Goal: Task Accomplishment & Management: Use online tool/utility

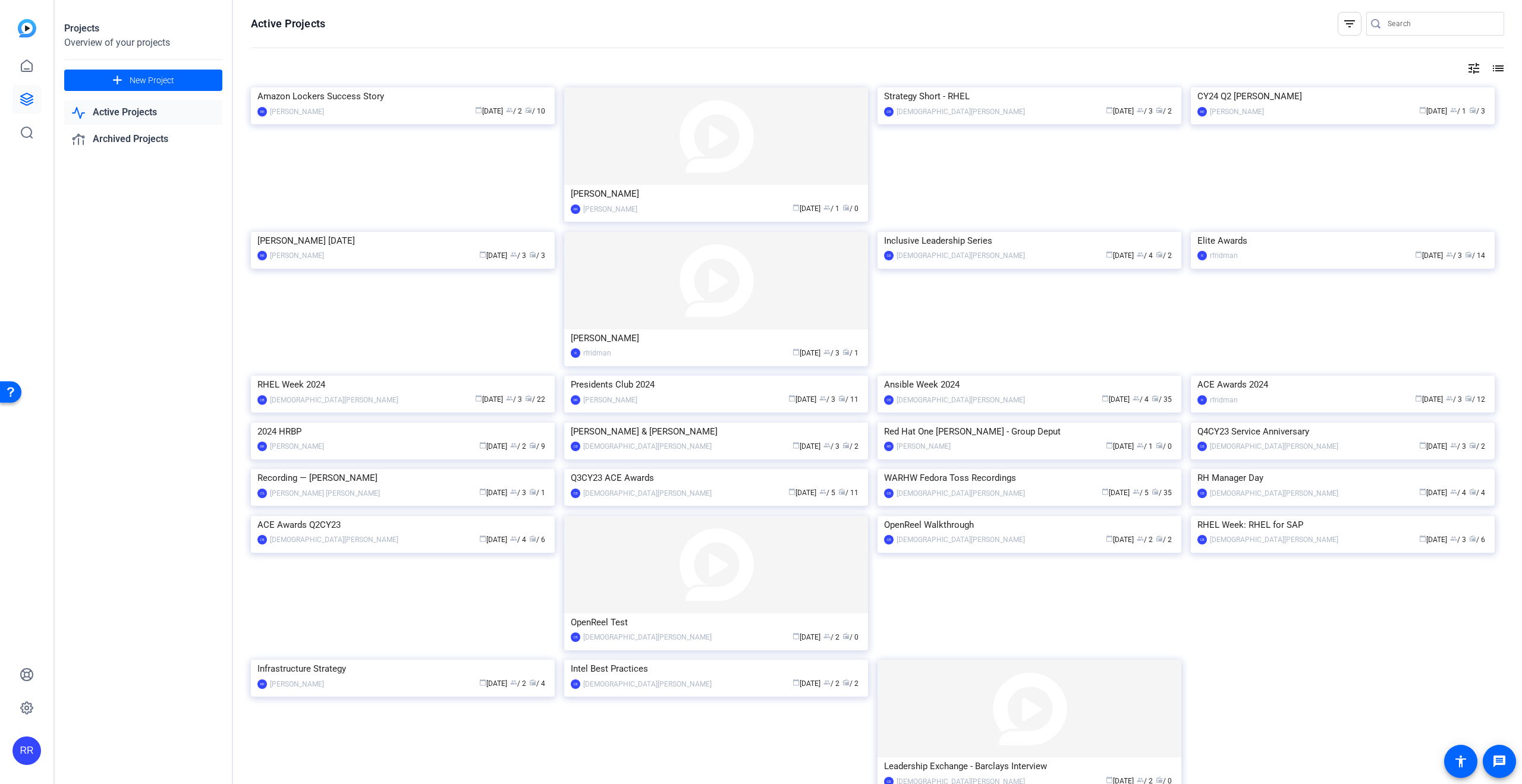
click at [129, 117] on link "Active Projects" at bounding box center [143, 113] width 158 height 25
click at [126, 113] on link "Active Projects" at bounding box center [143, 113] width 158 height 25
click at [137, 195] on div "Projects Overview of your projects add New Project Active Projects Archived Pro…" at bounding box center [144, 392] width 178 height 784
click at [119, 114] on link "Active Projects" at bounding box center [143, 113] width 158 height 25
click at [32, 94] on icon at bounding box center [26, 99] width 14 height 14
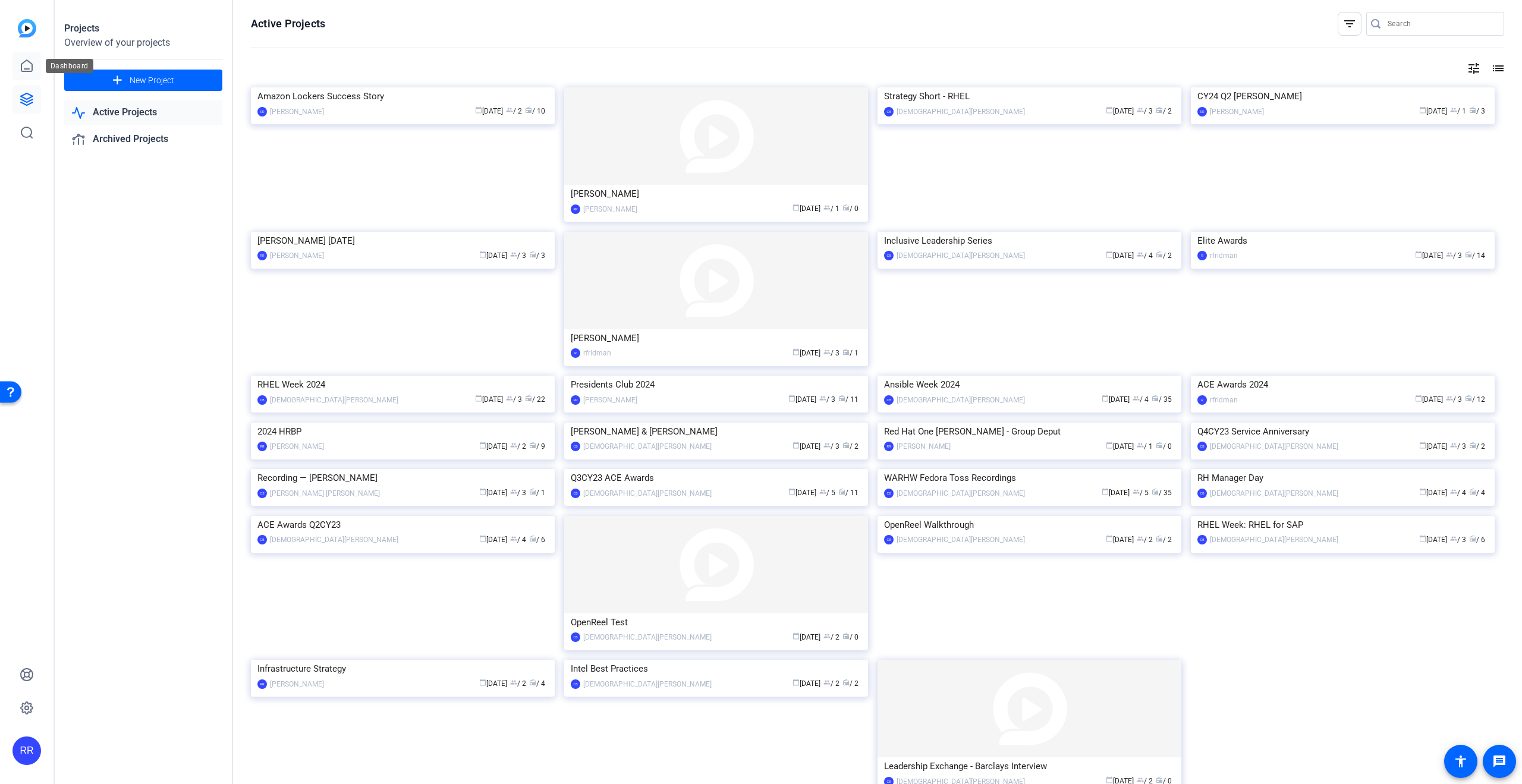
click at [25, 66] on icon at bounding box center [26, 66] width 14 height 14
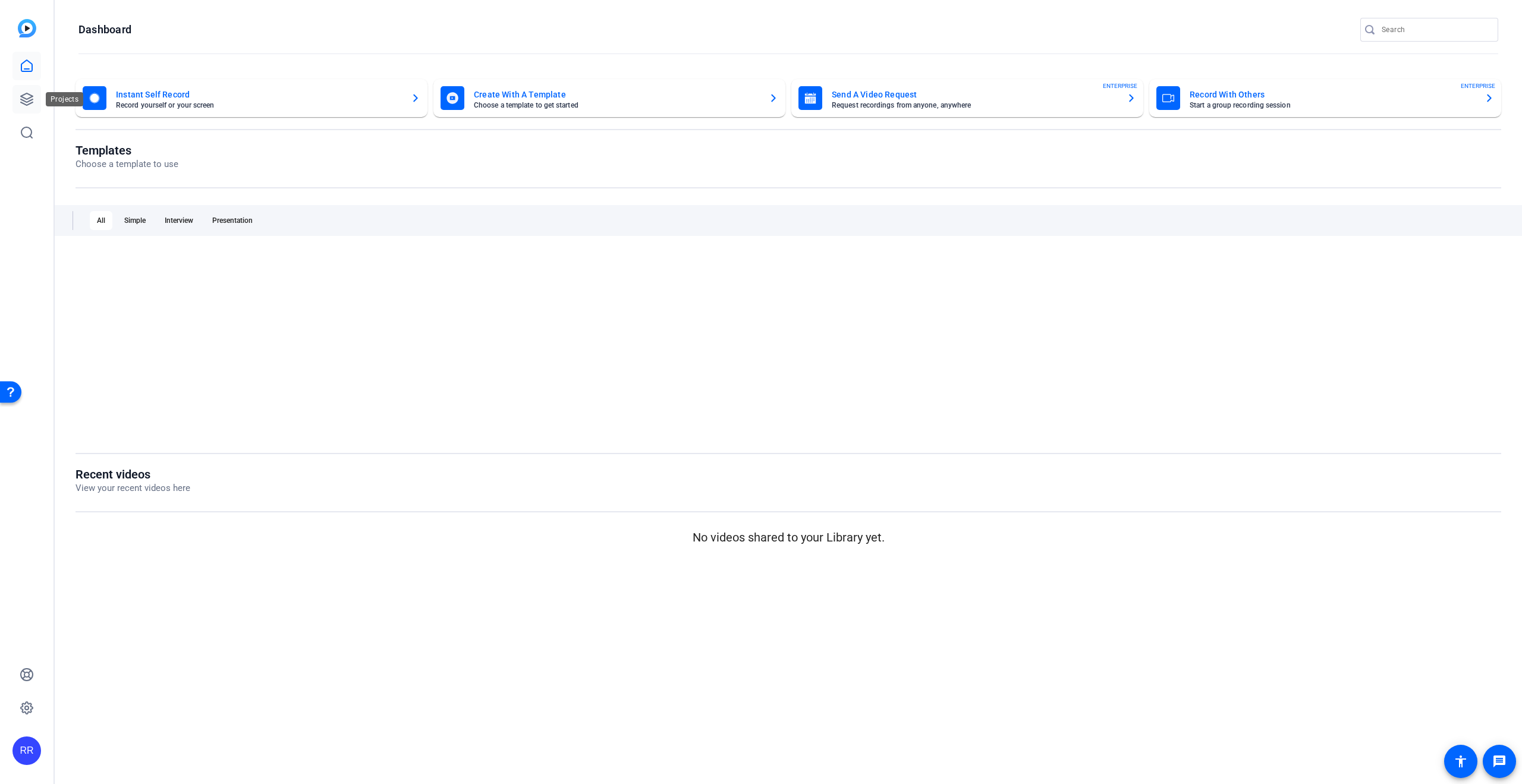
click at [30, 98] on icon at bounding box center [26, 99] width 14 height 14
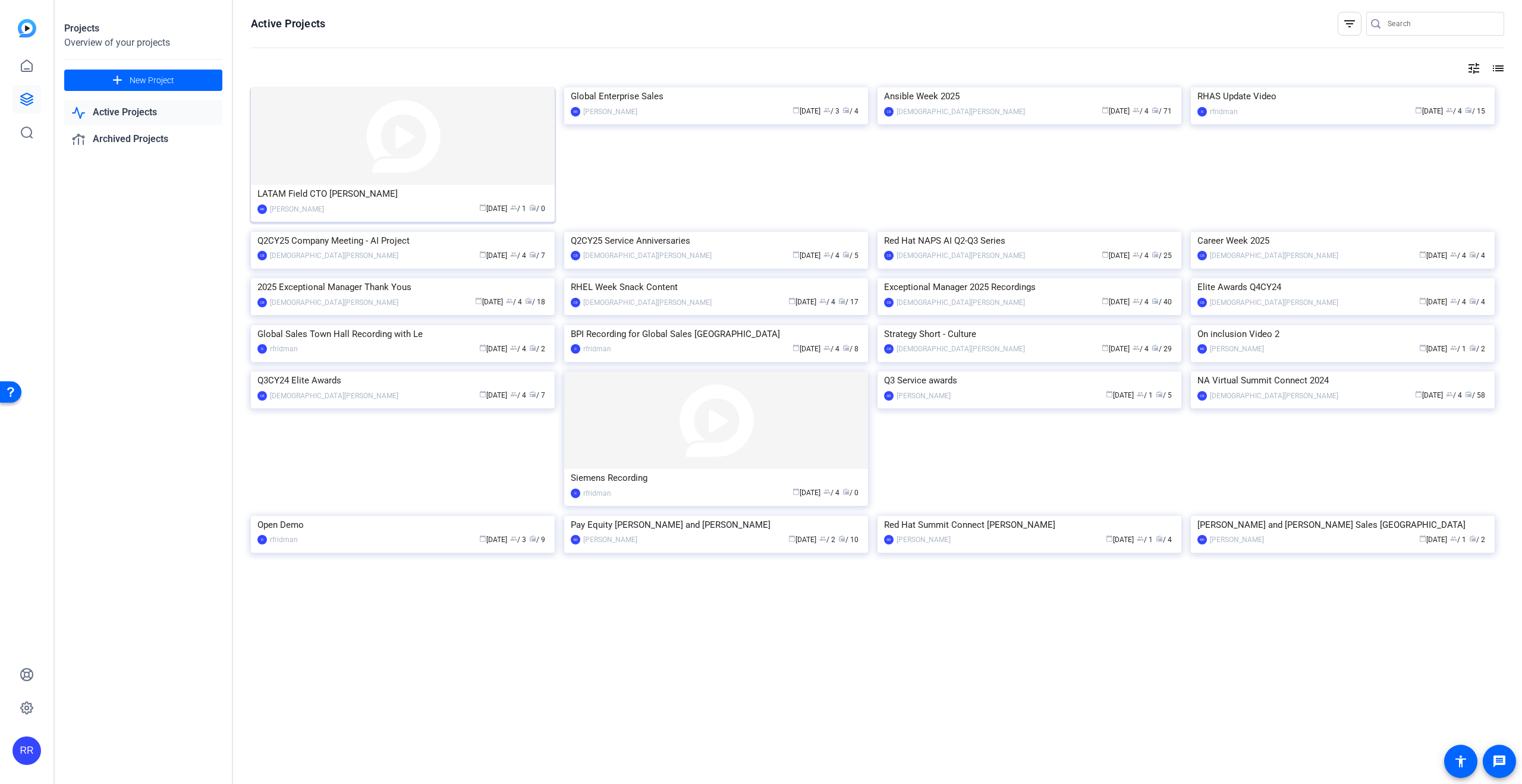
click at [315, 187] on div "LATAM Field CTO [PERSON_NAME]" at bounding box center [402, 194] width 291 height 18
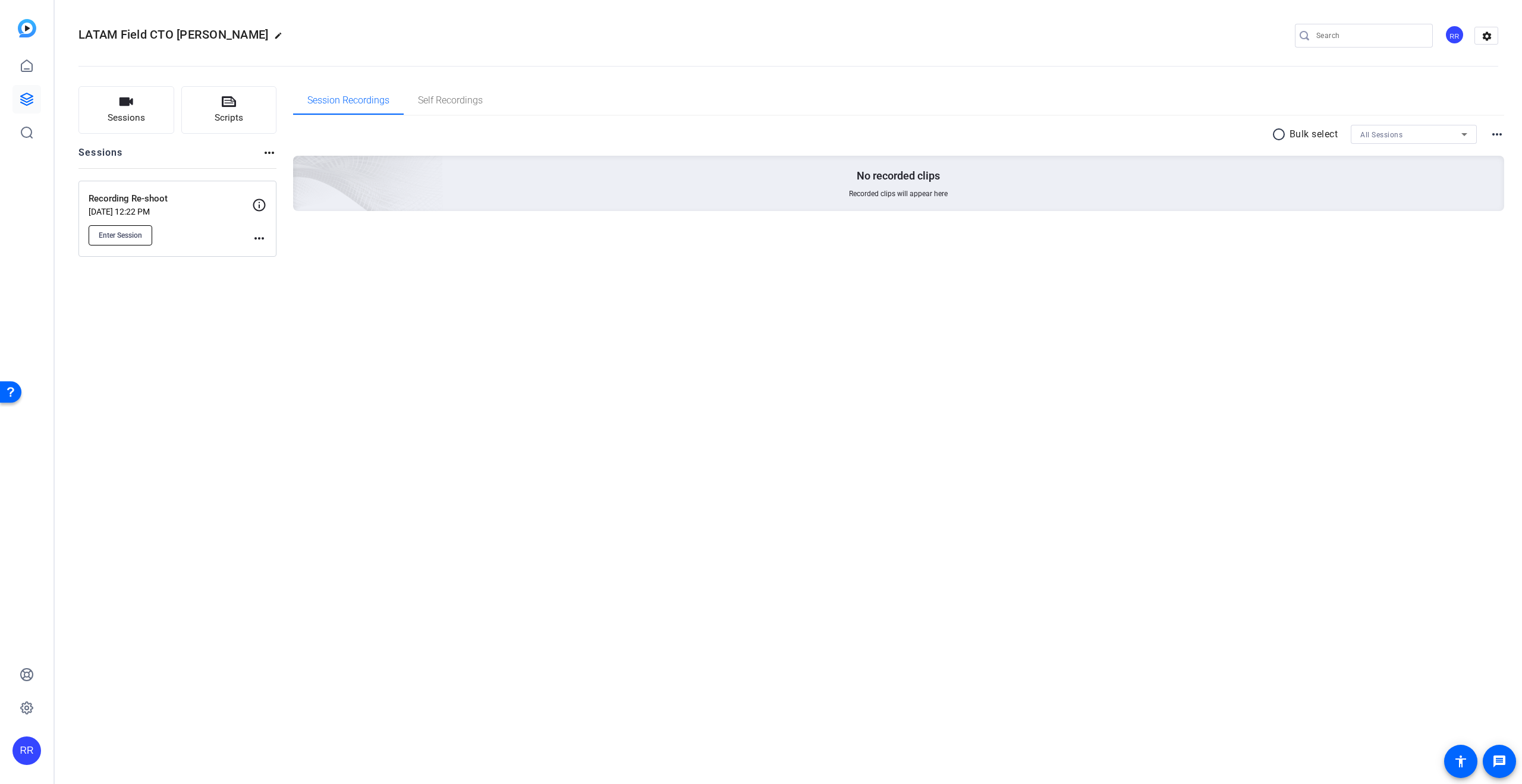
click at [106, 239] on span "Enter Session" at bounding box center [120, 235] width 44 height 9
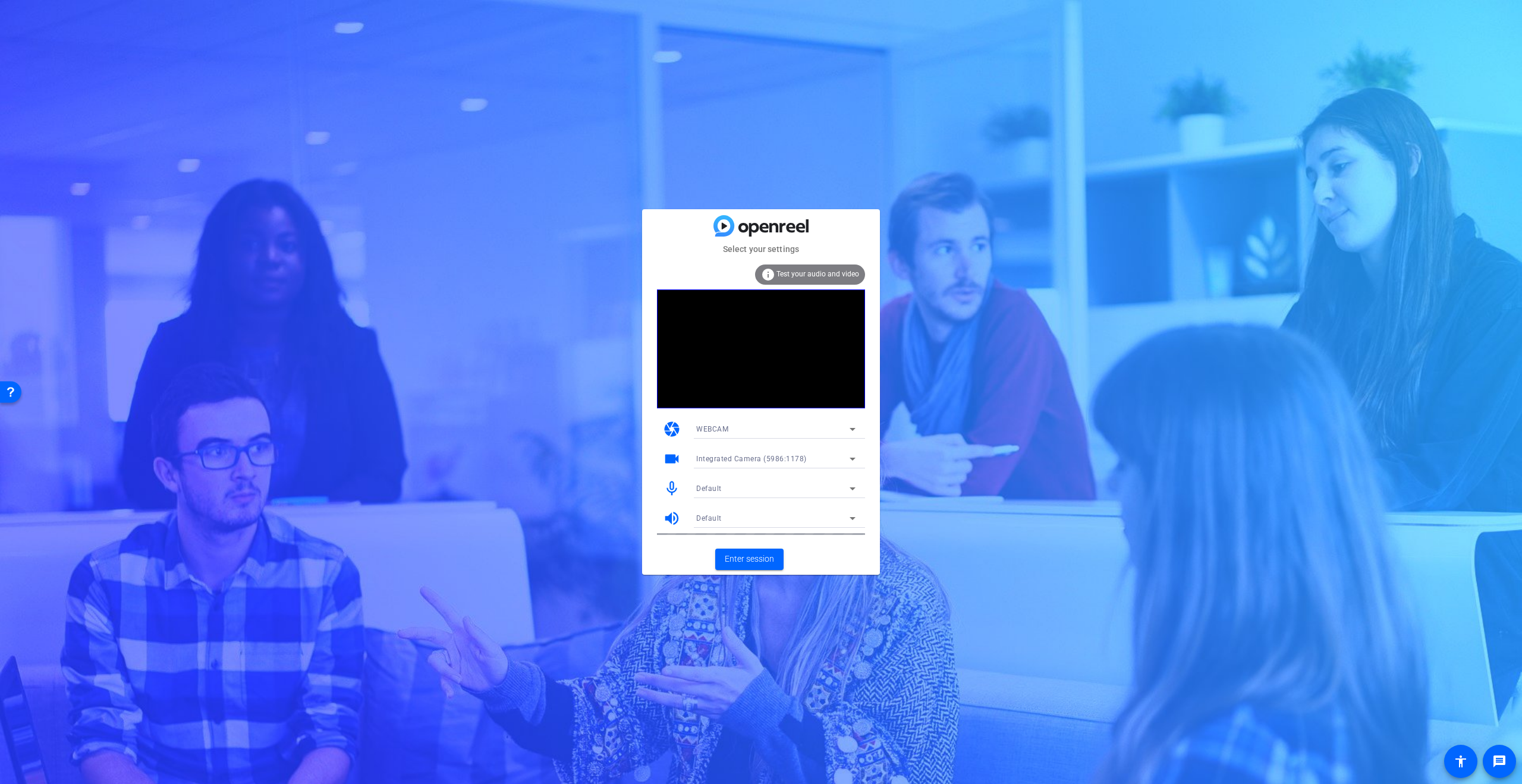
click at [744, 457] on span "Integrated Camera (5986:1178)" at bounding box center [752, 459] width 111 height 9
click at [744, 457] on div at bounding box center [761, 392] width 1522 height 784
click at [738, 491] on div "Default" at bounding box center [773, 488] width 153 height 15
click at [738, 491] on div at bounding box center [761, 392] width 1522 height 784
click at [752, 560] on span "Enter session" at bounding box center [749, 559] width 49 height 12
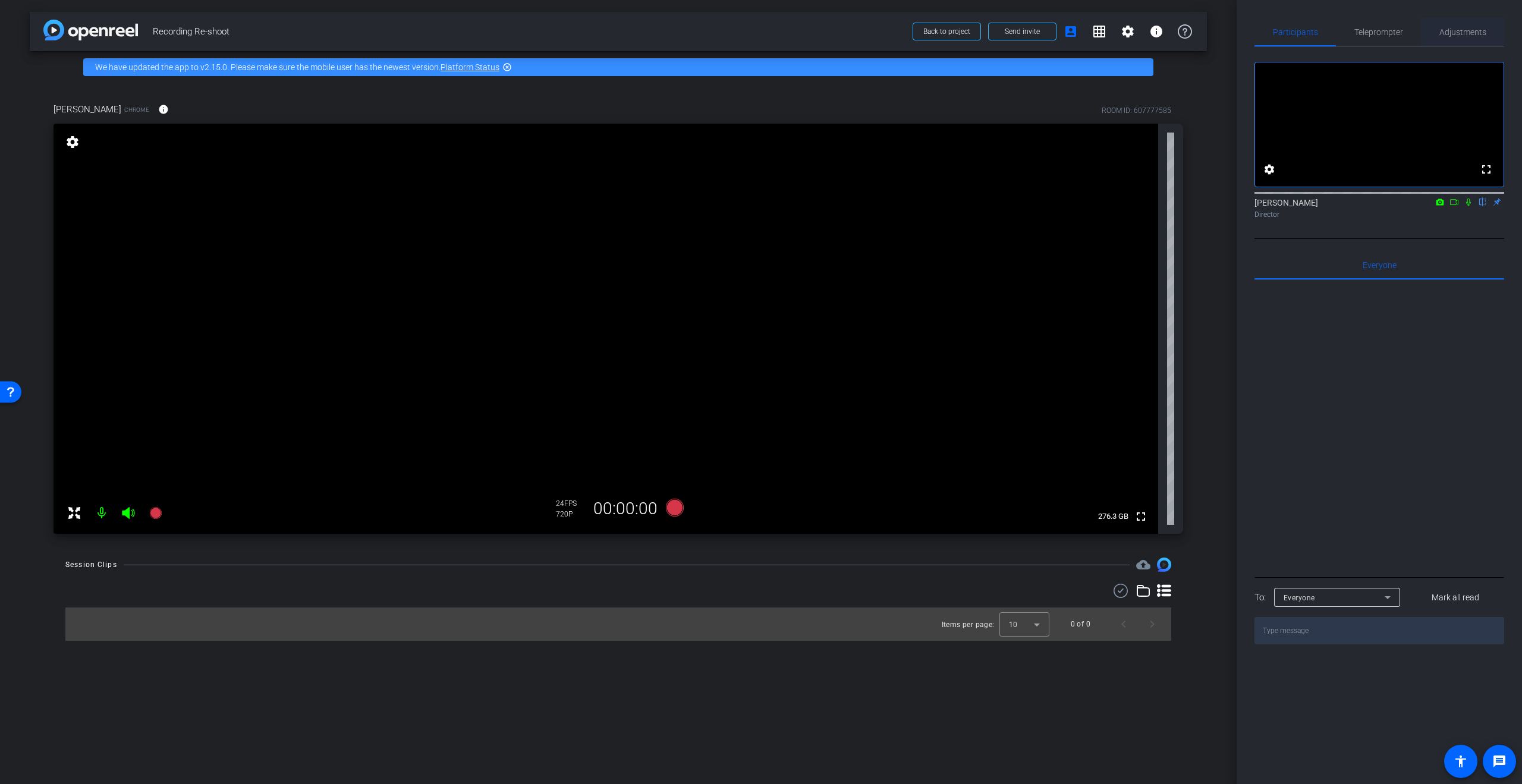
click at [1460, 34] on span "Adjustments" at bounding box center [1463, 32] width 47 height 9
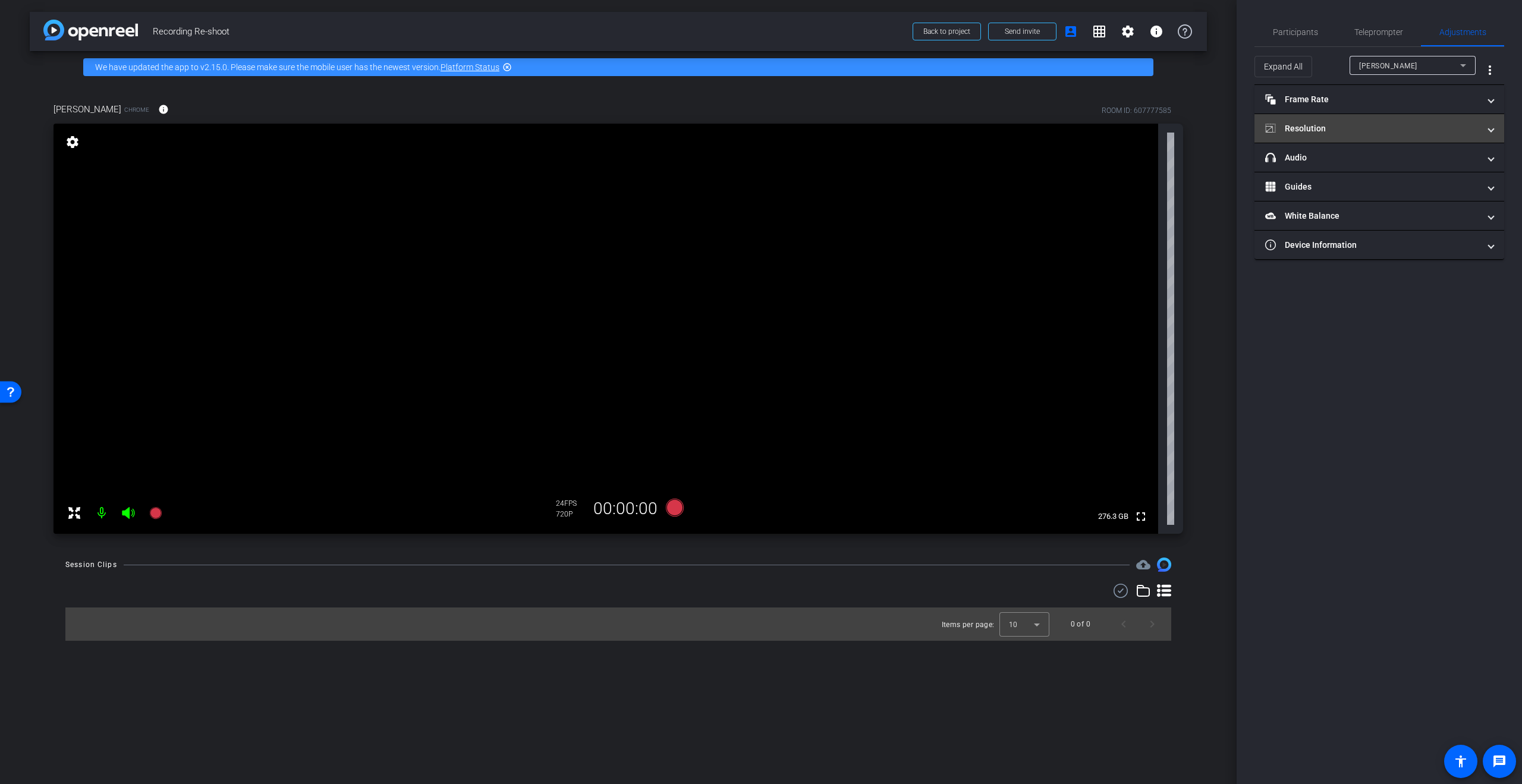
click at [1318, 139] on mat-expansion-panel-header "Resolution" at bounding box center [1379, 129] width 250 height 28
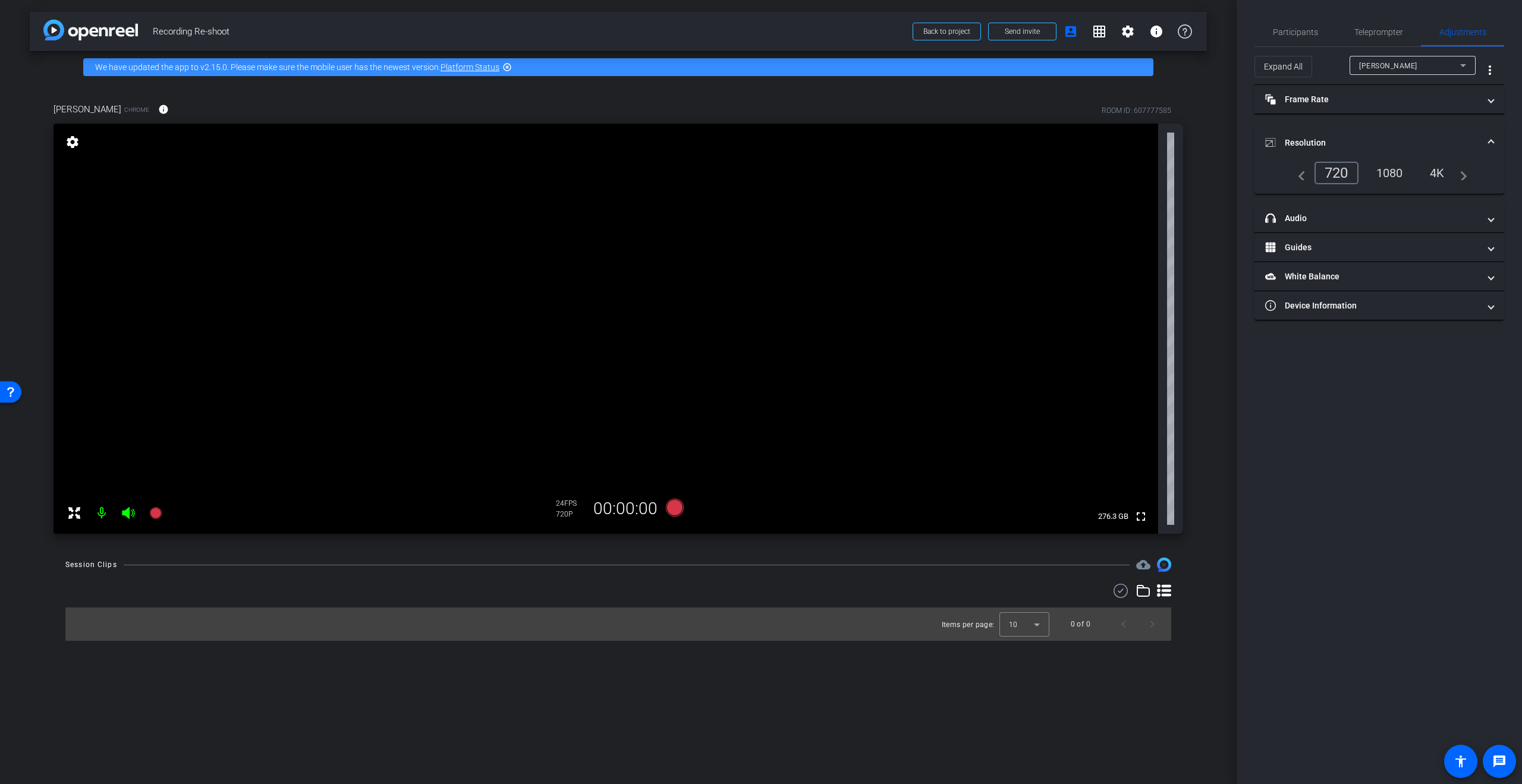
click at [1382, 175] on div "1080" at bounding box center [1390, 173] width 44 height 20
click at [1432, 180] on div "4K" at bounding box center [1438, 173] width 33 height 20
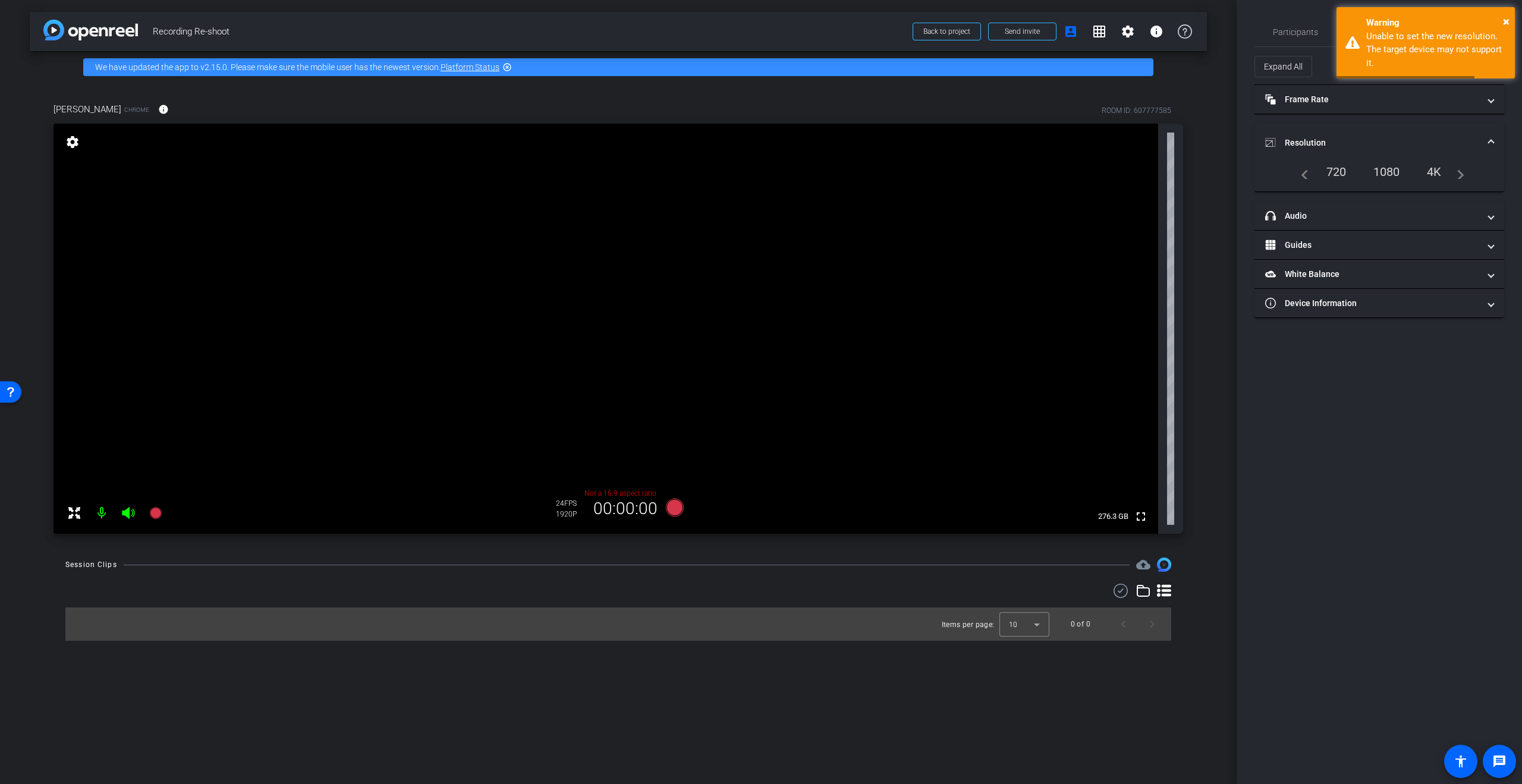
click at [1380, 173] on div "1080" at bounding box center [1387, 172] width 44 height 20
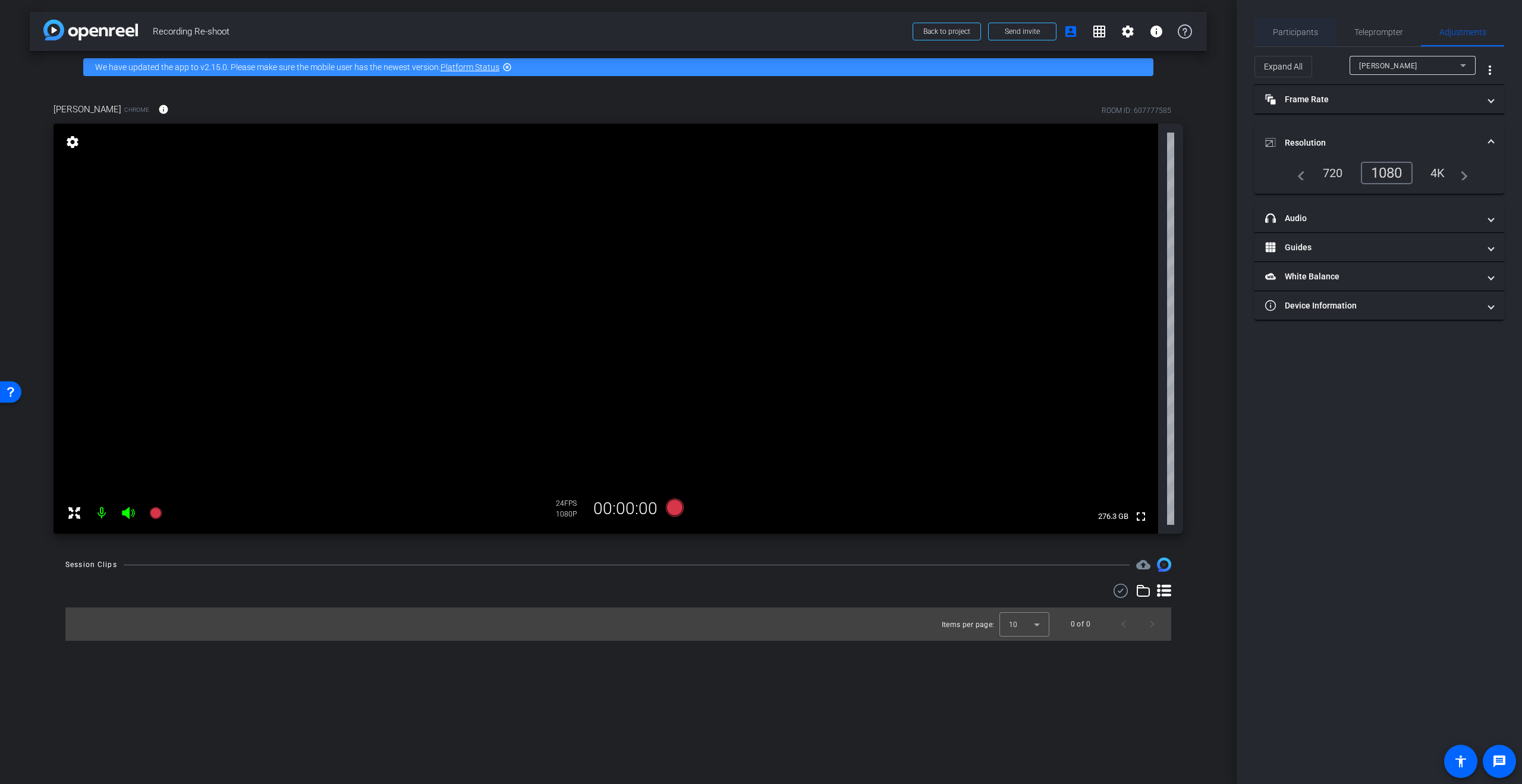
click at [1301, 40] on span "Participants" at bounding box center [1295, 32] width 45 height 28
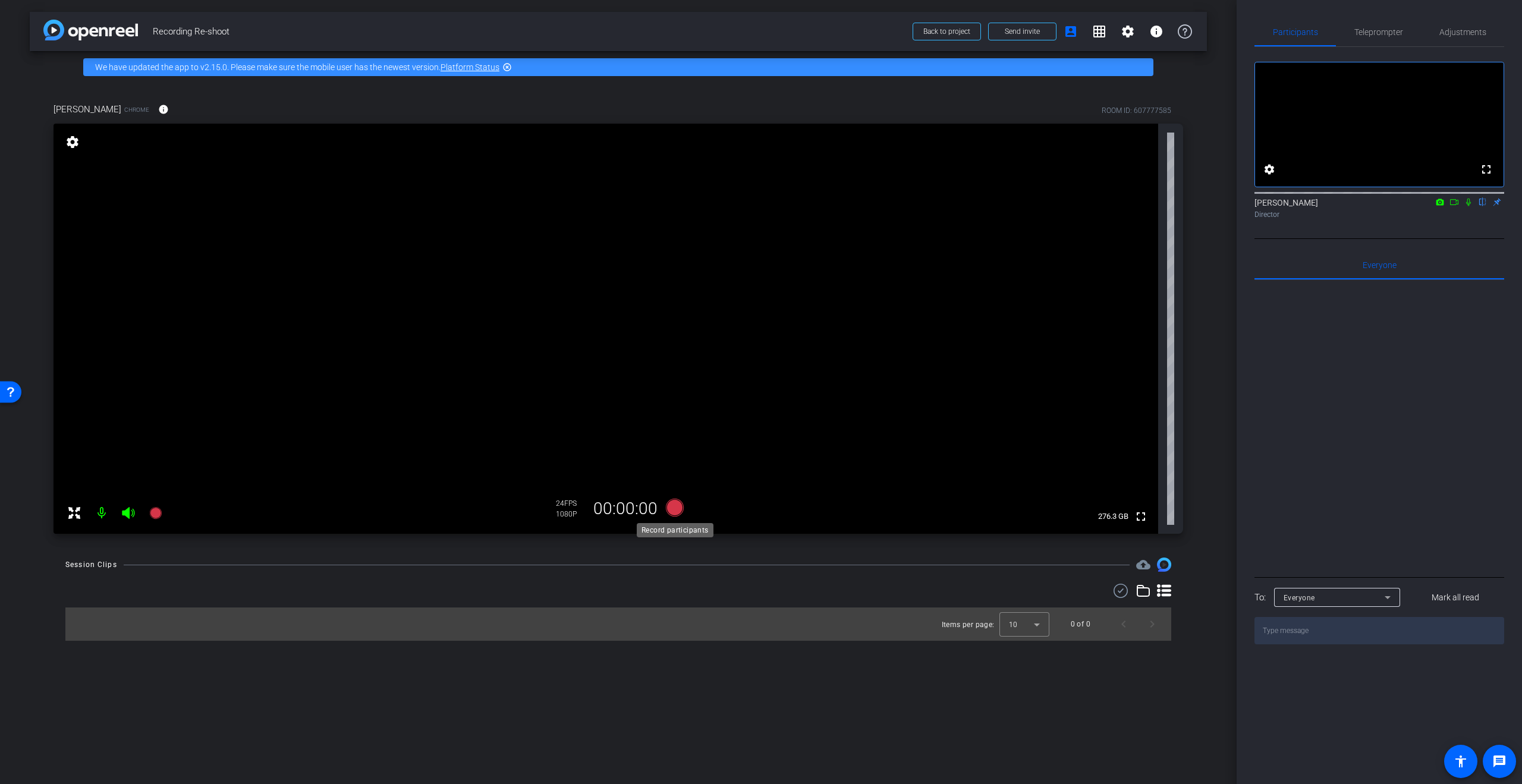
click at [674, 502] on icon at bounding box center [674, 507] width 18 height 18
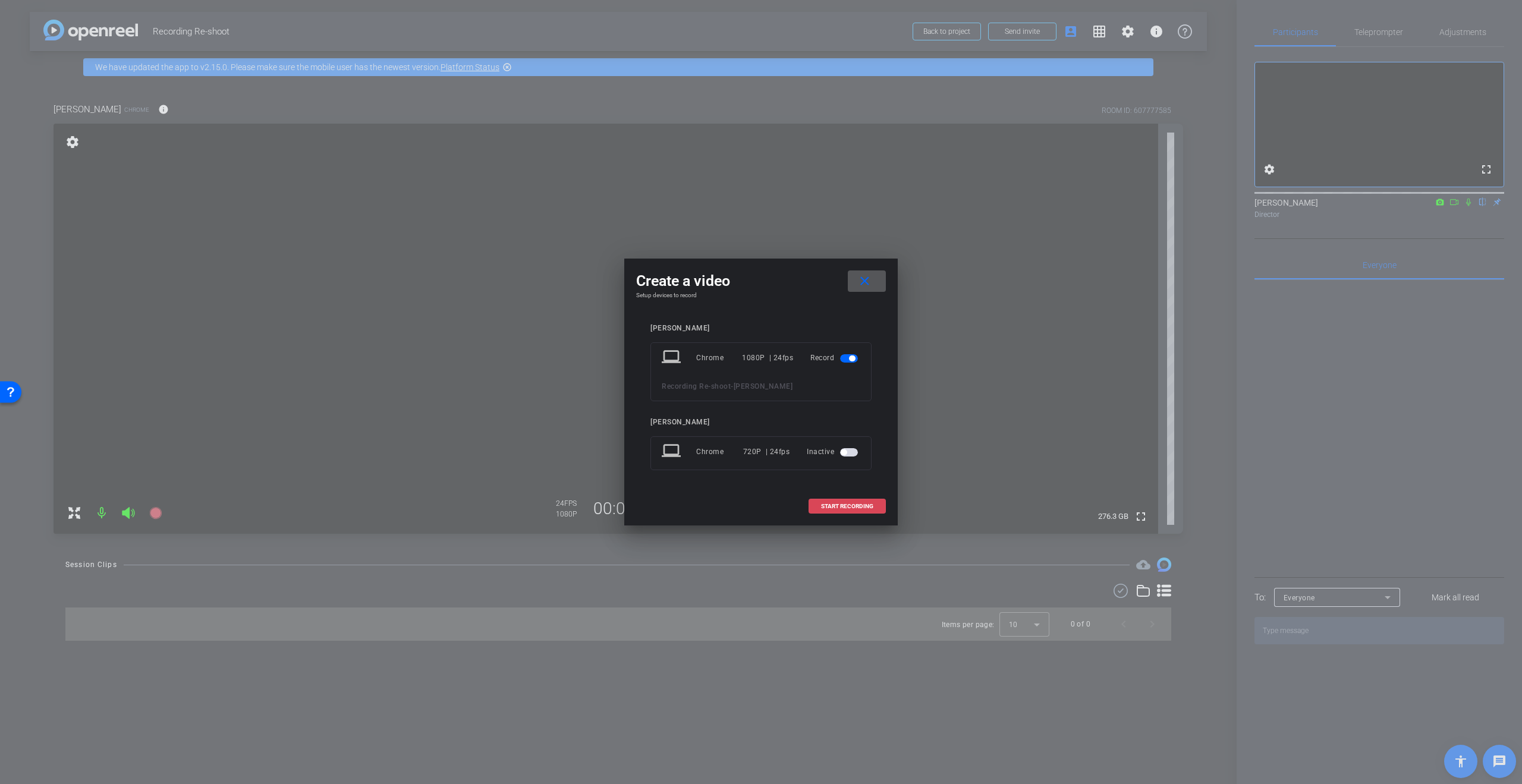
click at [842, 506] on span "START RECORDING" at bounding box center [847, 507] width 52 height 6
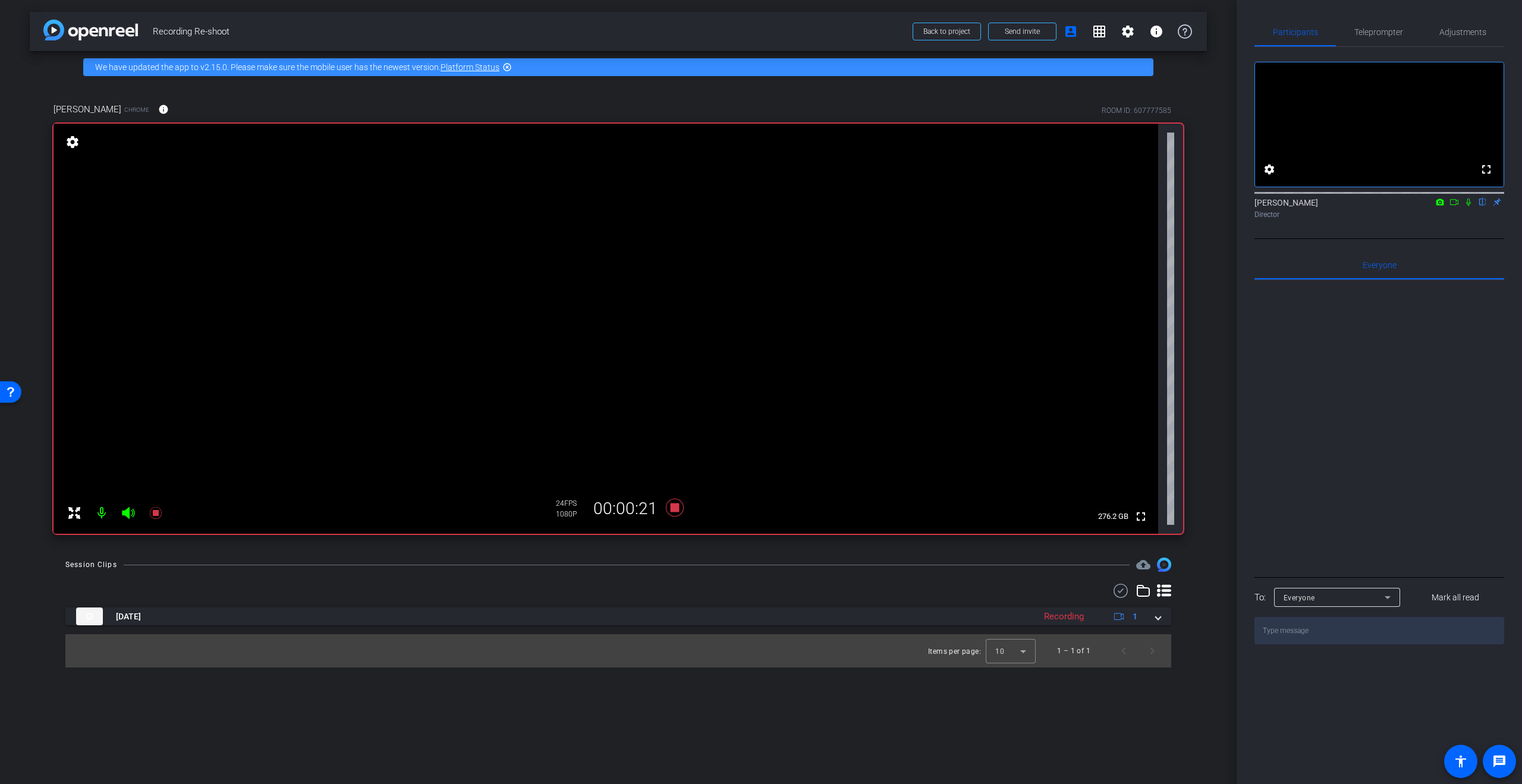
click at [1444, 205] on icon at bounding box center [1440, 202] width 8 height 7
click at [1469, 218] on div at bounding box center [761, 392] width 1522 height 784
click at [1474, 207] on mat-icon at bounding box center [1468, 202] width 14 height 10
click at [1456, 206] on icon at bounding box center [1454, 202] width 9 height 9
click at [1480, 206] on icon at bounding box center [1483, 202] width 7 height 8
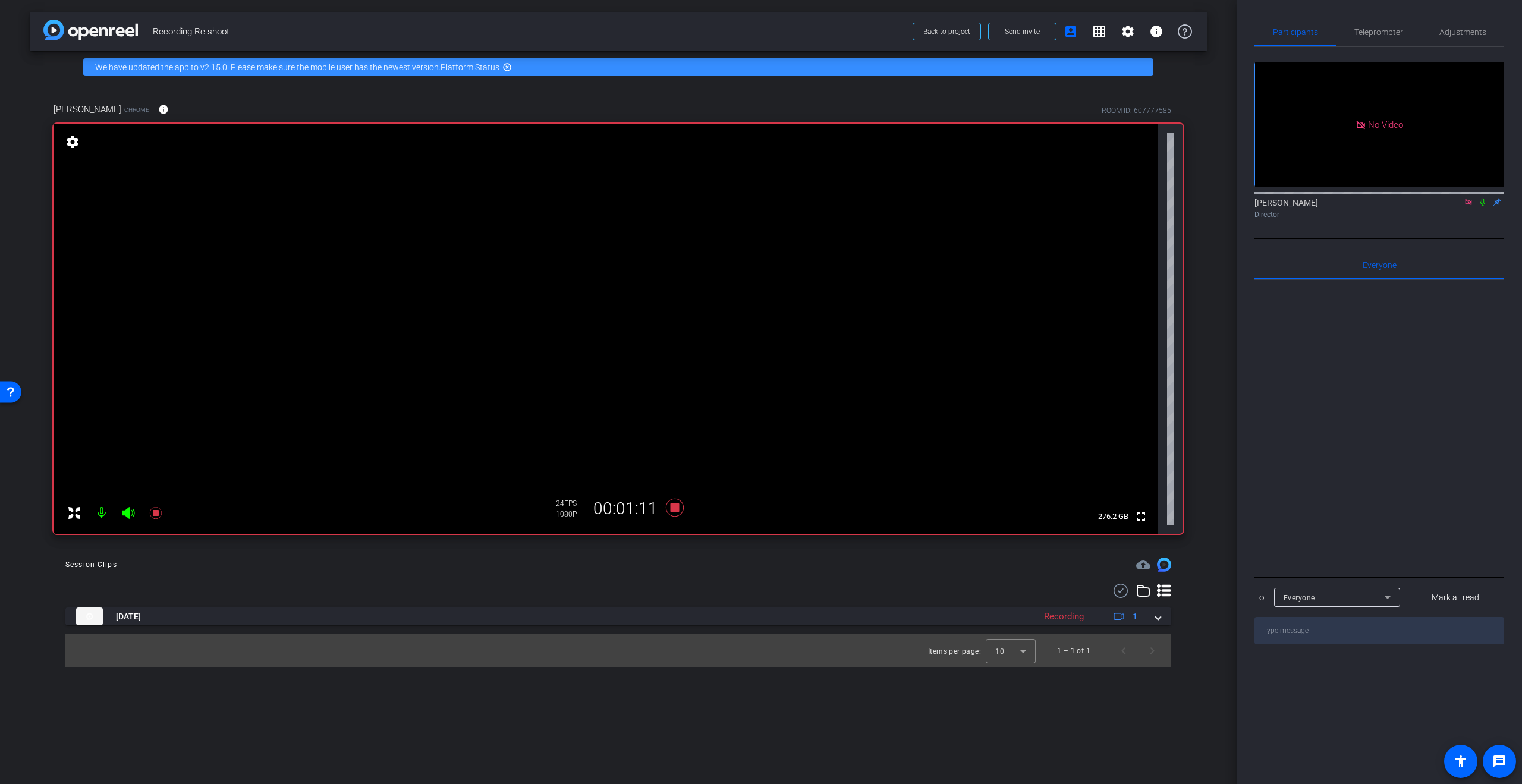
click at [1482, 206] on icon at bounding box center [1483, 202] width 5 height 8
click at [1482, 206] on icon at bounding box center [1483, 202] width 7 height 8
click at [675, 507] on icon at bounding box center [674, 507] width 18 height 18
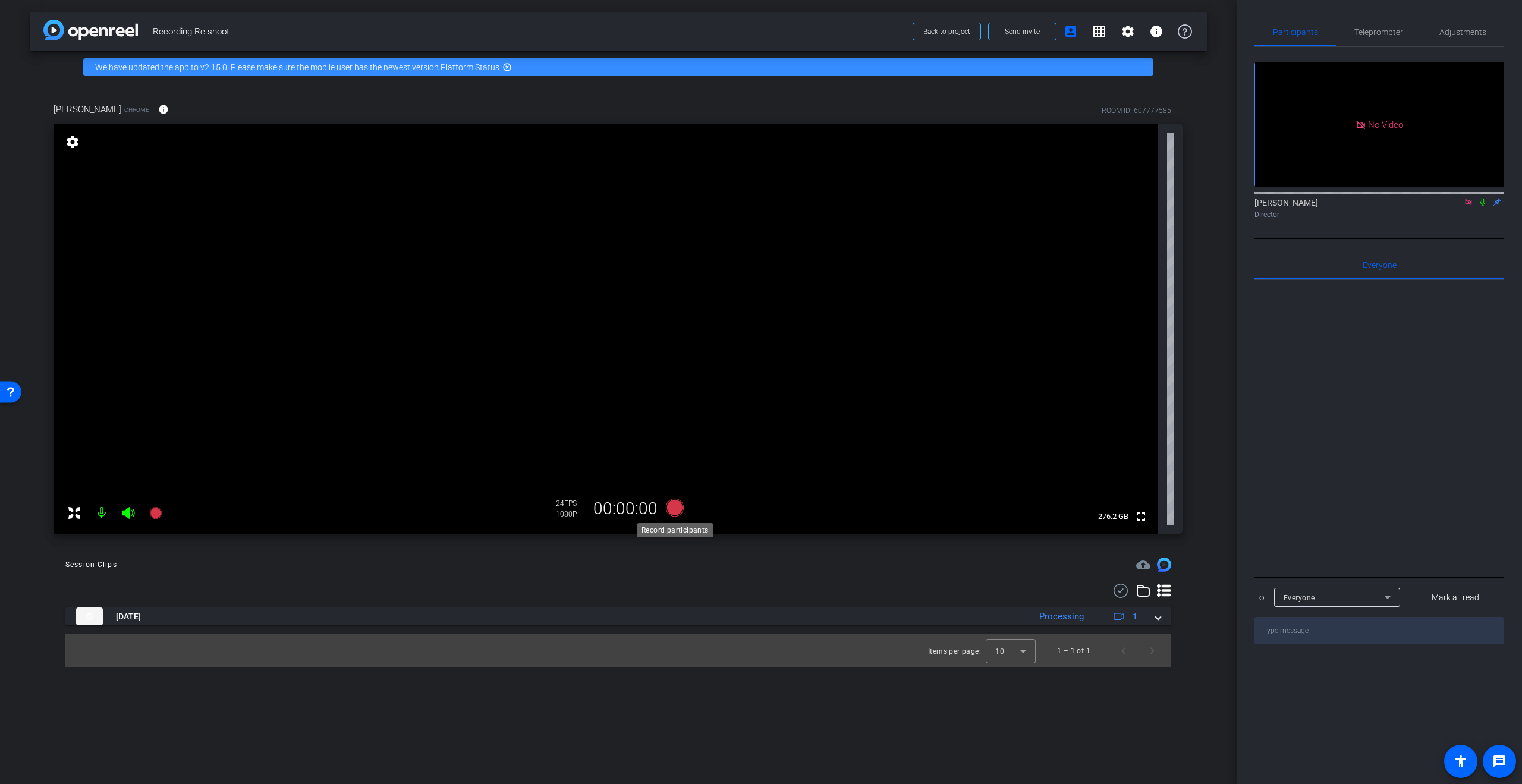
click at [676, 509] on icon at bounding box center [674, 507] width 18 height 18
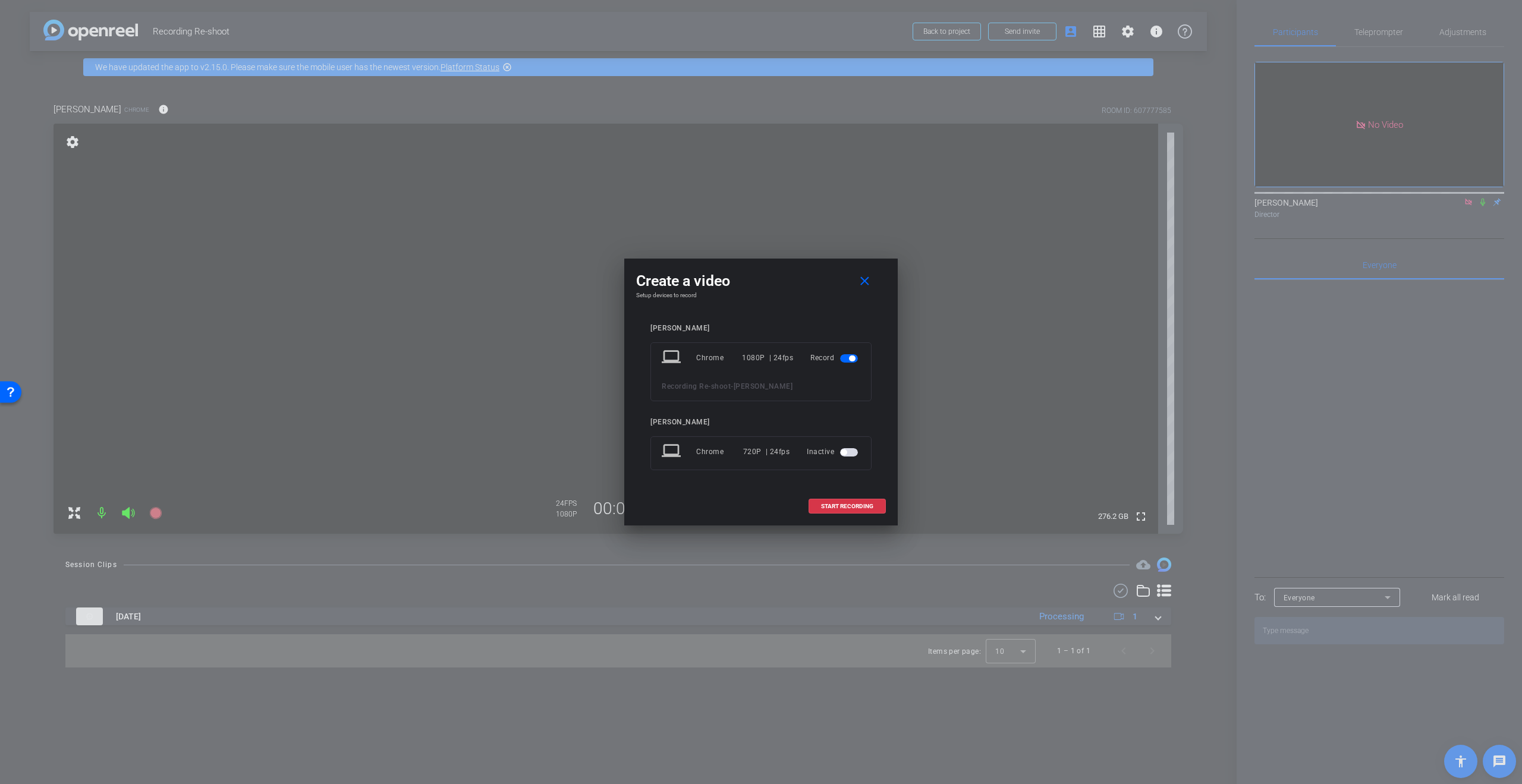
drag, startPoint x: 834, startPoint y: 507, endPoint x: 767, endPoint y: 506, distance: 67.0
click at [767, 506] on div "START RECORDING" at bounding box center [761, 506] width 250 height 15
click at [837, 509] on span at bounding box center [847, 506] width 76 height 28
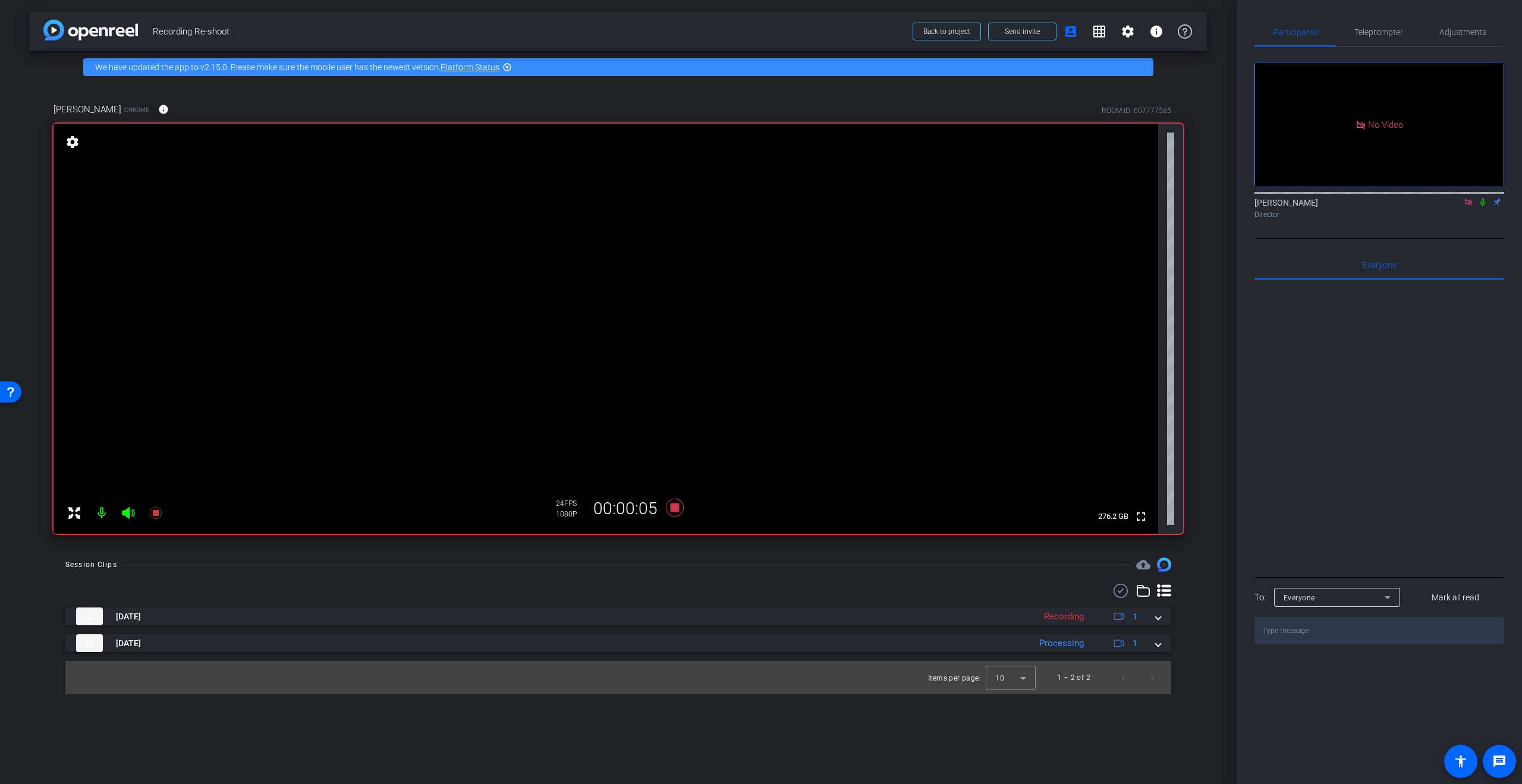
click at [1484, 206] on icon at bounding box center [1483, 202] width 9 height 9
click at [667, 505] on icon at bounding box center [675, 507] width 28 height 22
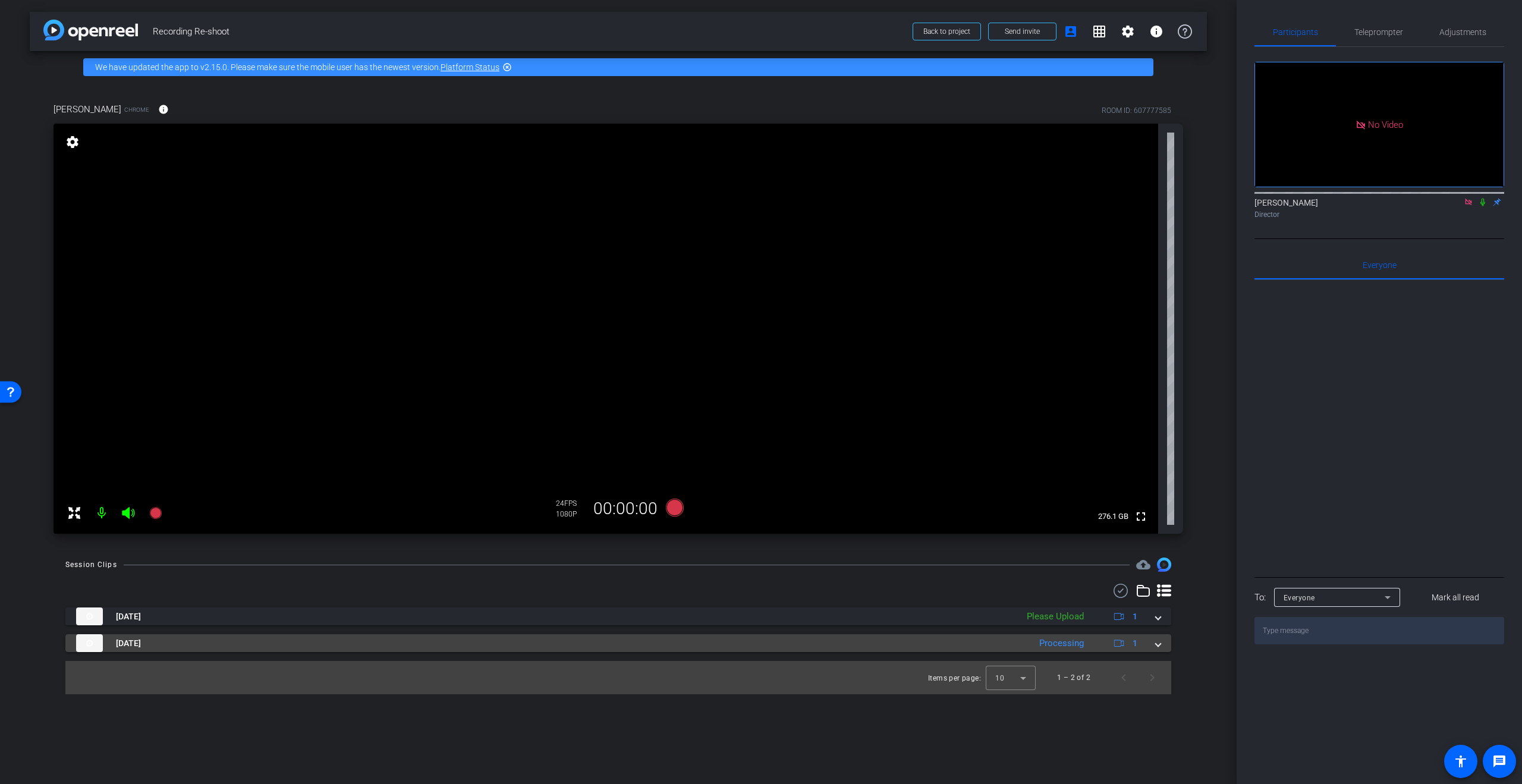
click at [1162, 644] on mat-expansion-panel-header "Sep 11, 2025 Processing 1" at bounding box center [618, 643] width 1106 height 18
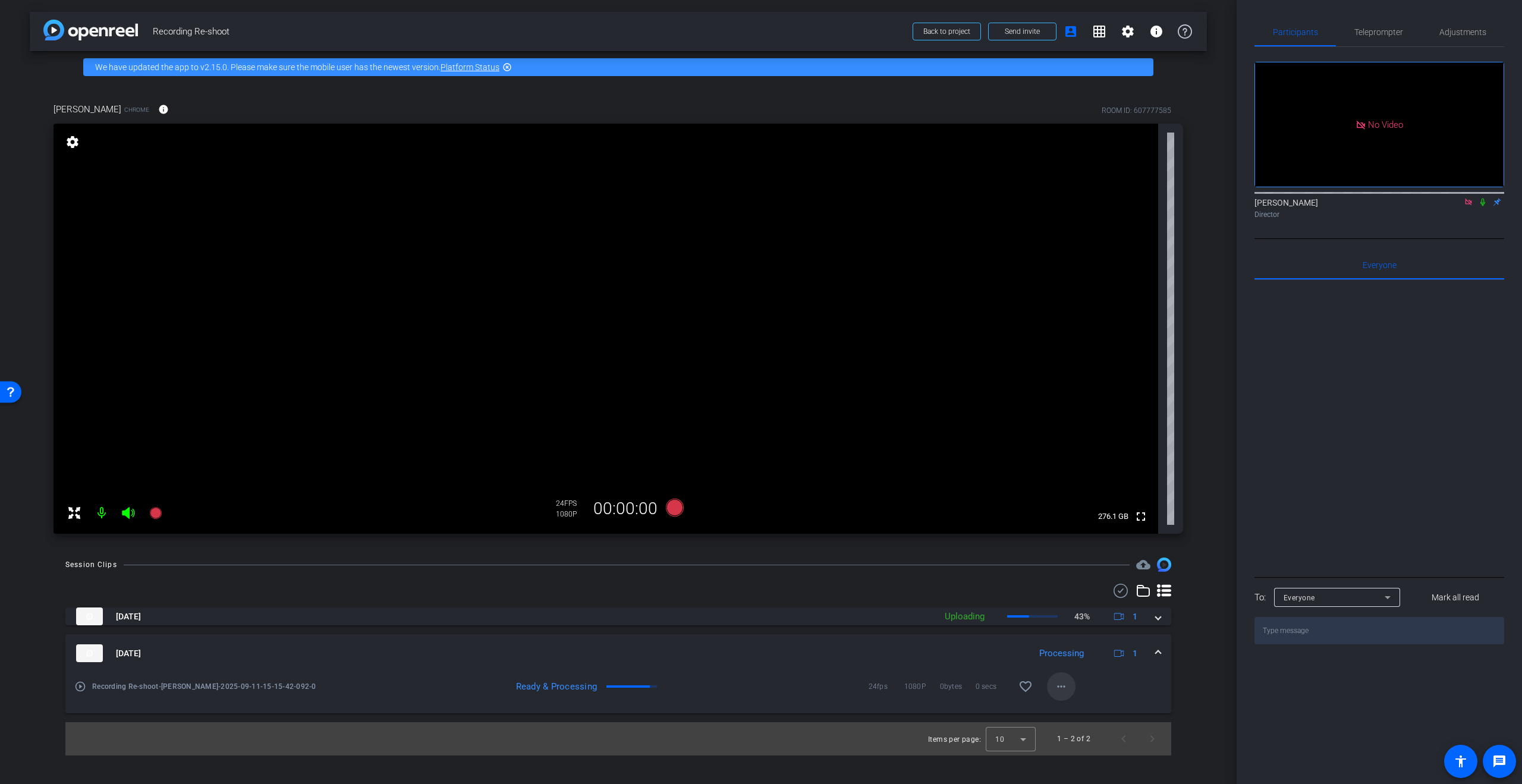
click at [1059, 686] on mat-icon "more_horiz" at bounding box center [1061, 686] width 14 height 14
click at [1072, 662] on span "Delete clip" at bounding box center [1092, 662] width 71 height 14
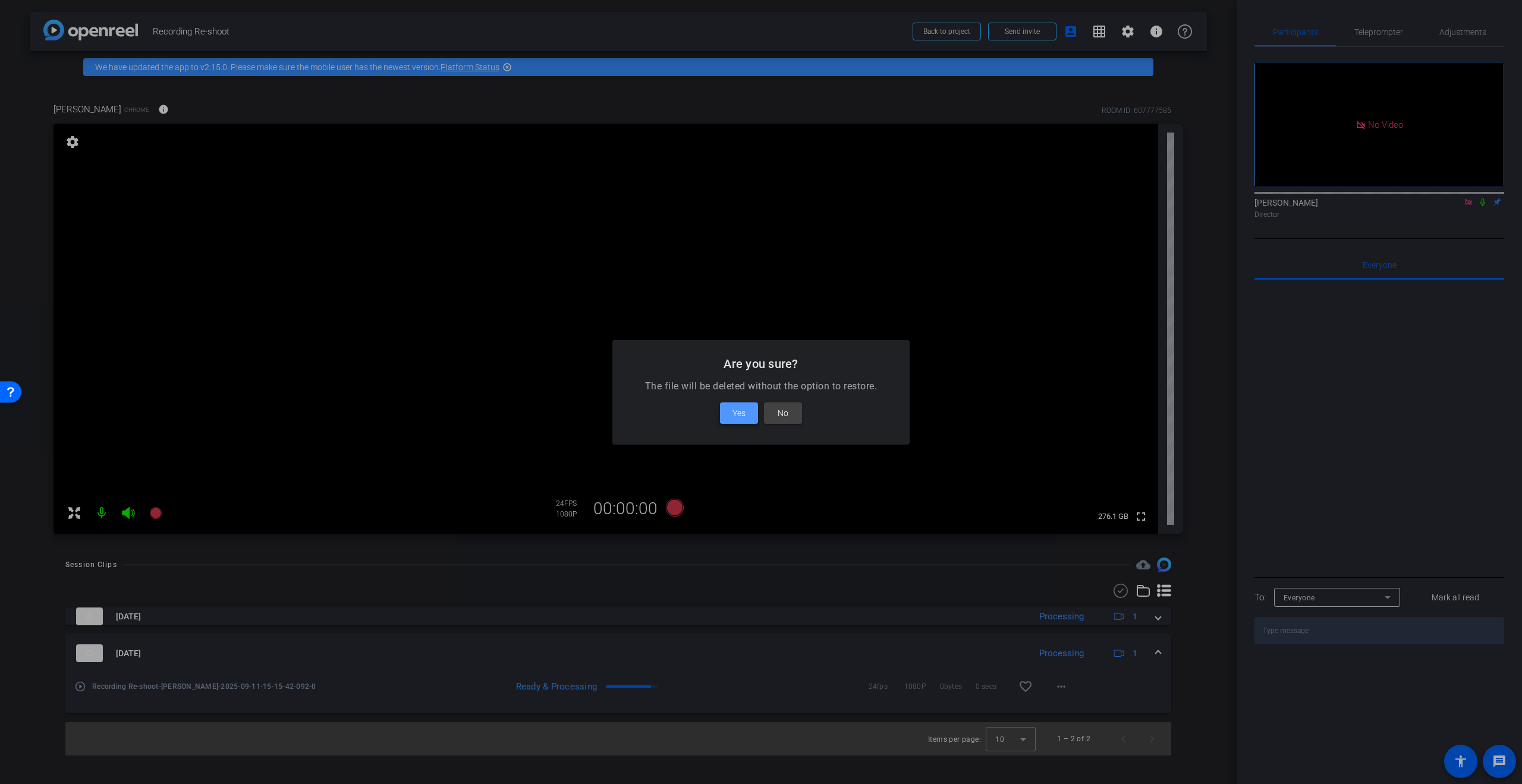
click at [740, 409] on span "Yes" at bounding box center [739, 413] width 13 height 14
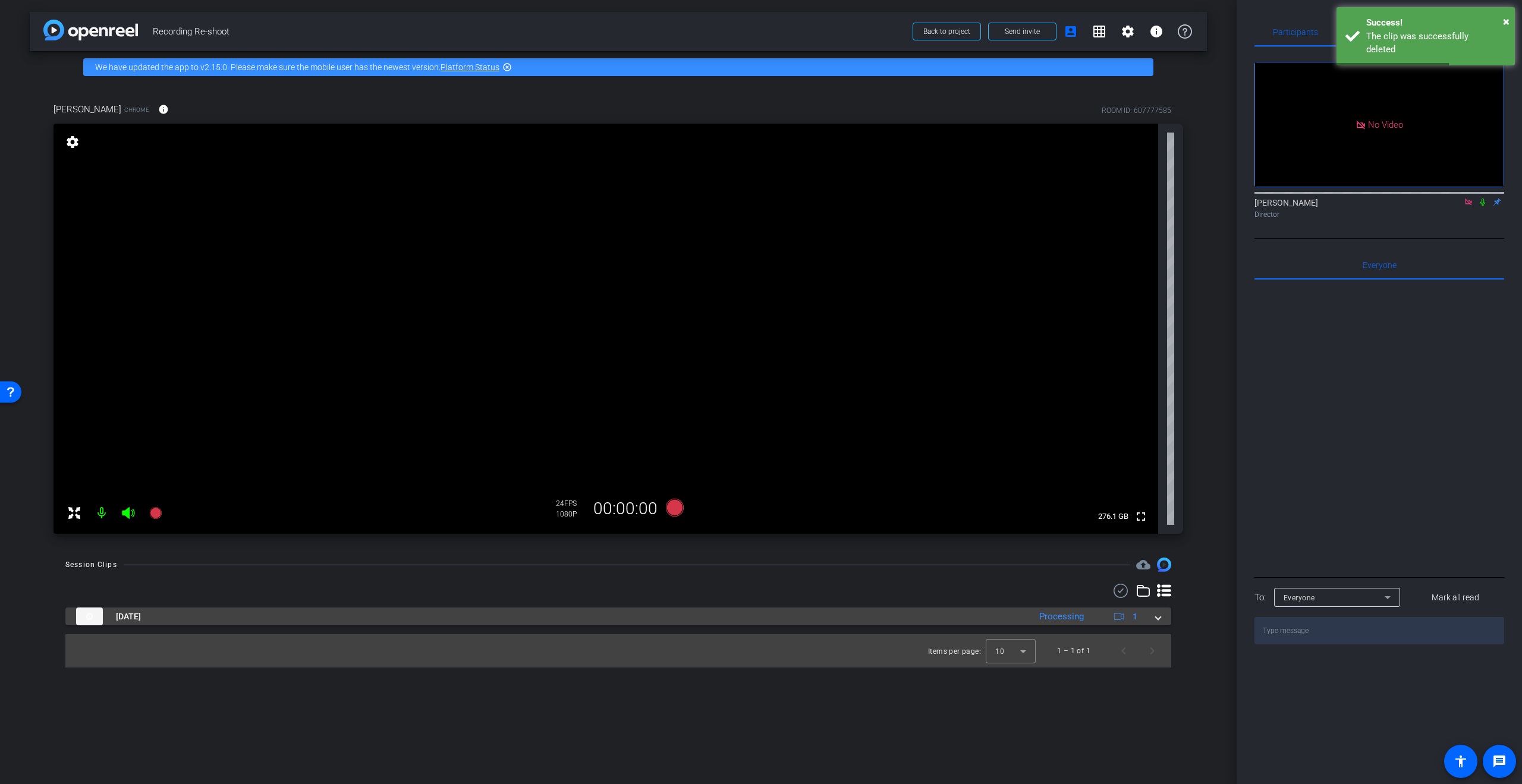
click at [1157, 618] on span at bounding box center [1158, 617] width 5 height 12
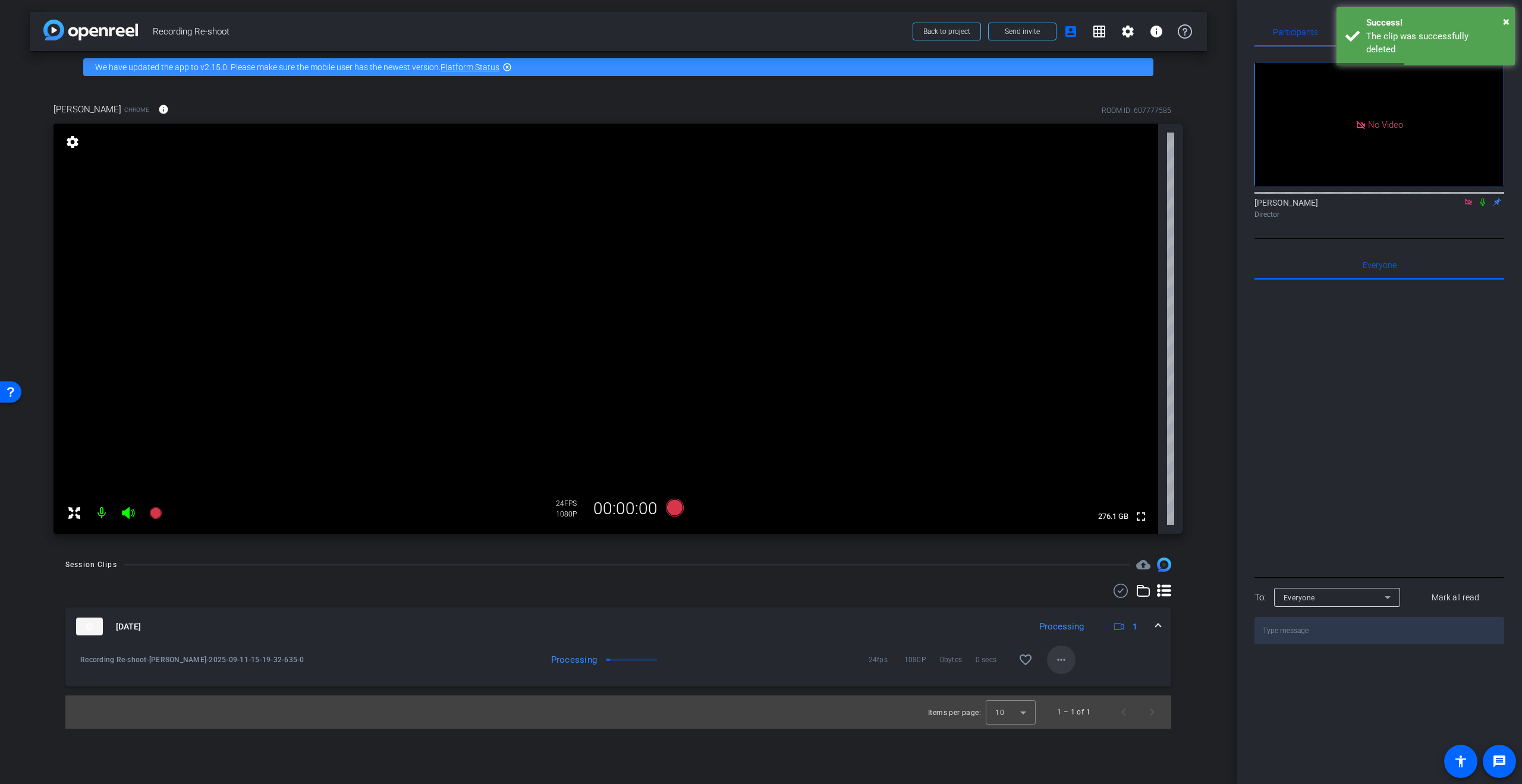
click at [1064, 665] on mat-icon "more_horiz" at bounding box center [1061, 659] width 14 height 14
click at [1061, 758] on span "Delete clip" at bounding box center [1099, 759] width 87 height 14
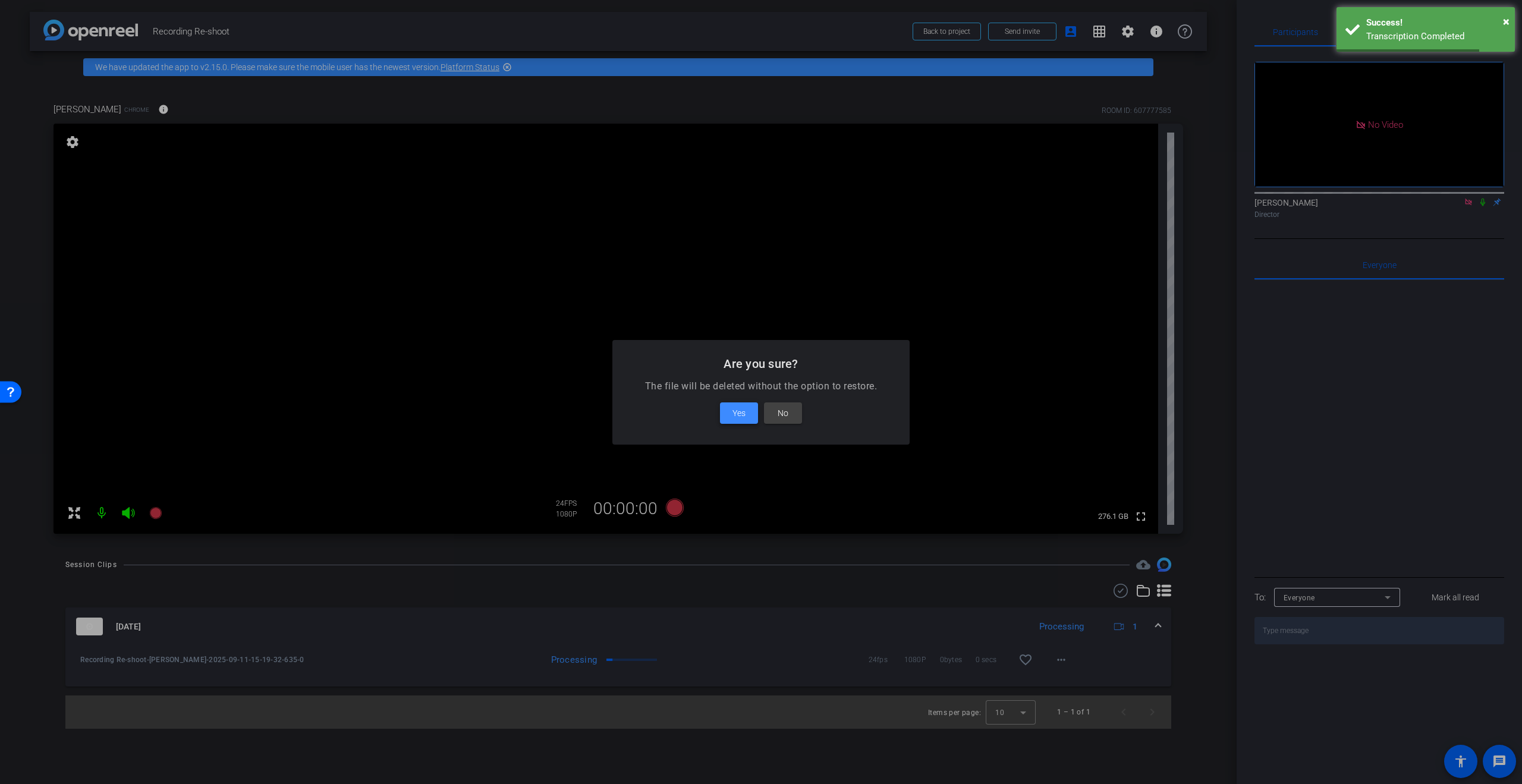
click at [736, 411] on span "Yes" at bounding box center [739, 413] width 13 height 14
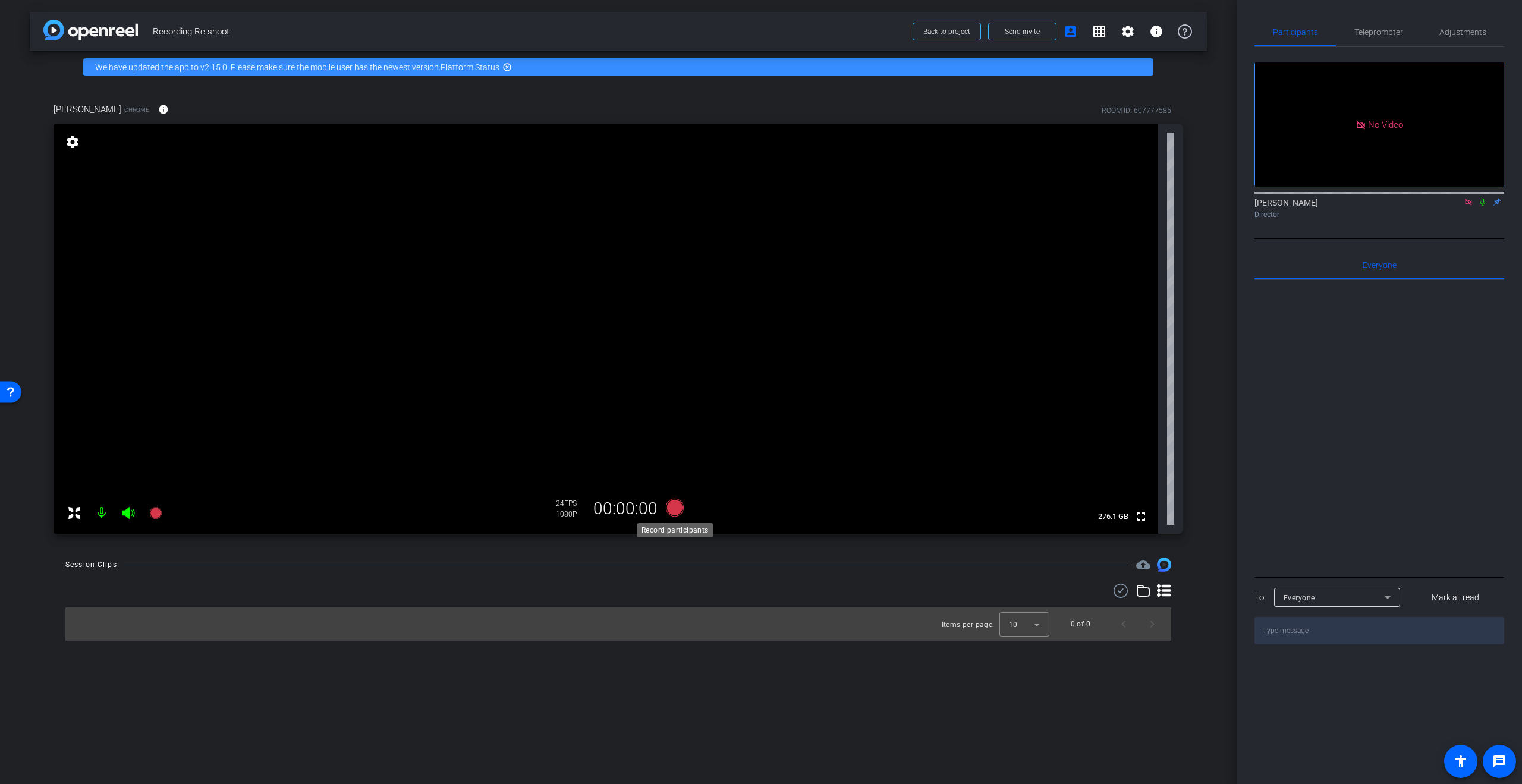
click at [671, 505] on icon at bounding box center [674, 507] width 18 height 18
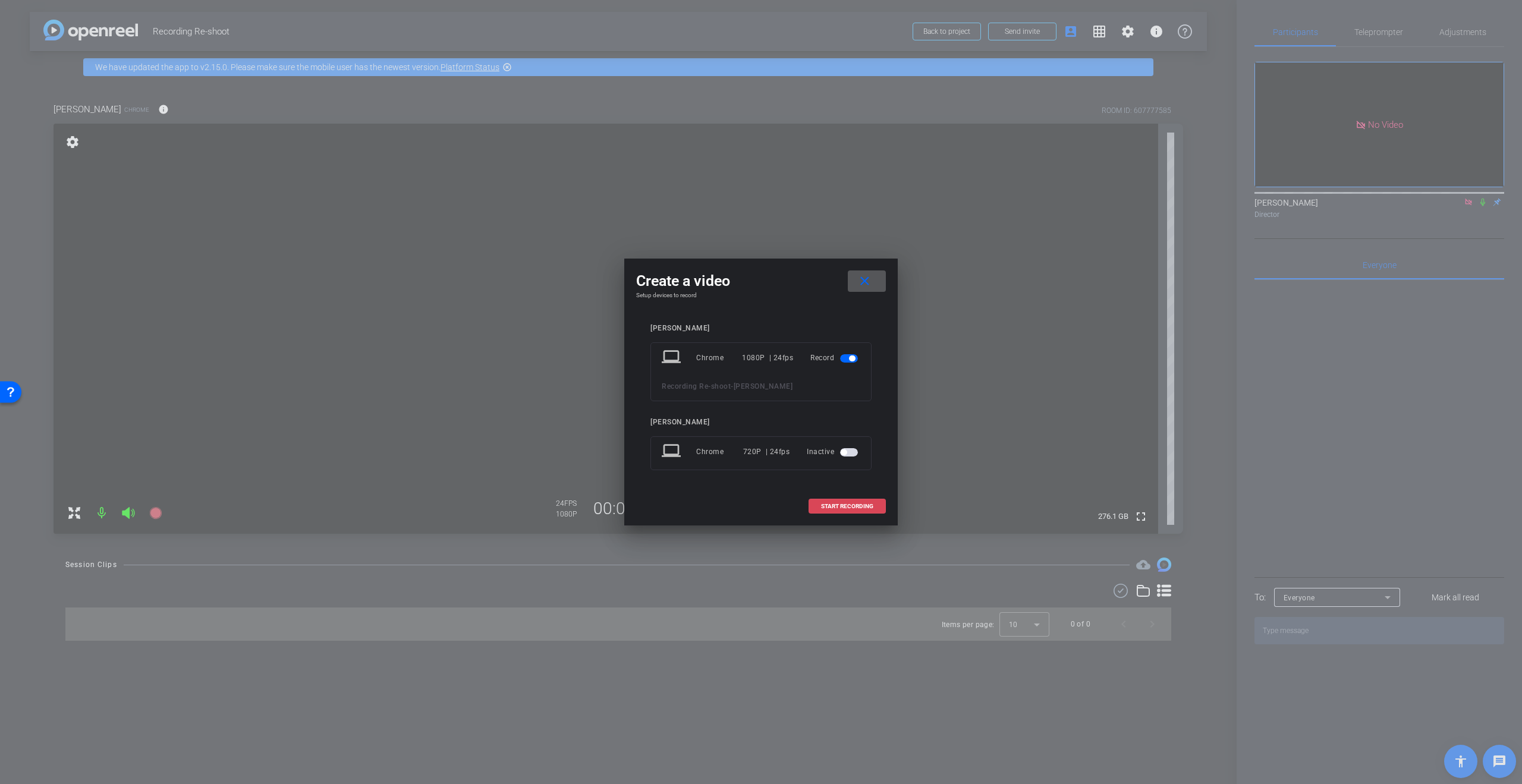
click at [841, 509] on span at bounding box center [847, 506] width 76 height 28
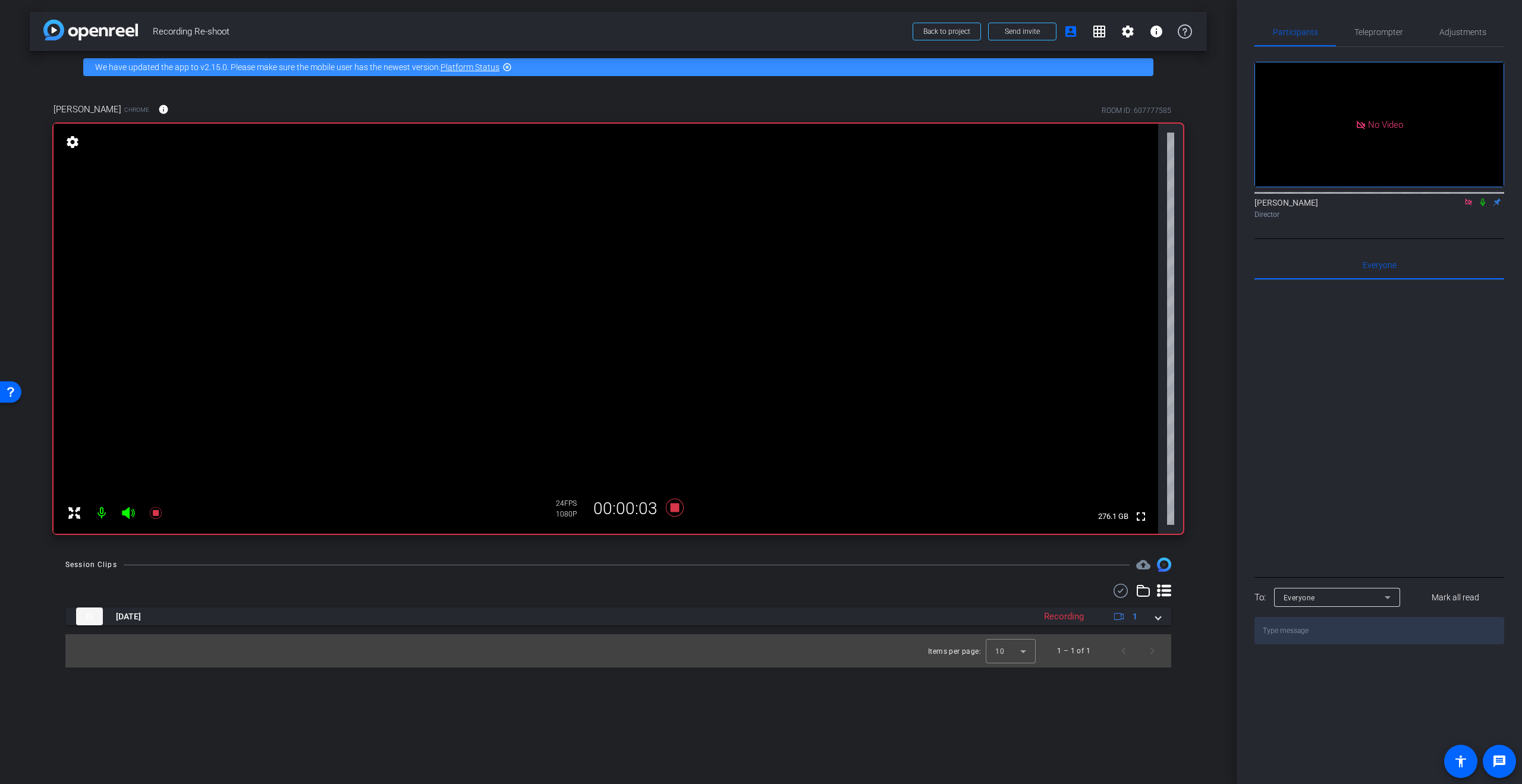
click at [1483, 206] on icon at bounding box center [1483, 202] width 9 height 9
click at [1481, 206] on icon at bounding box center [1483, 202] width 7 height 8
click at [1481, 206] on icon at bounding box center [1483, 202] width 9 height 9
click at [1480, 206] on icon at bounding box center [1483, 202] width 9 height 9
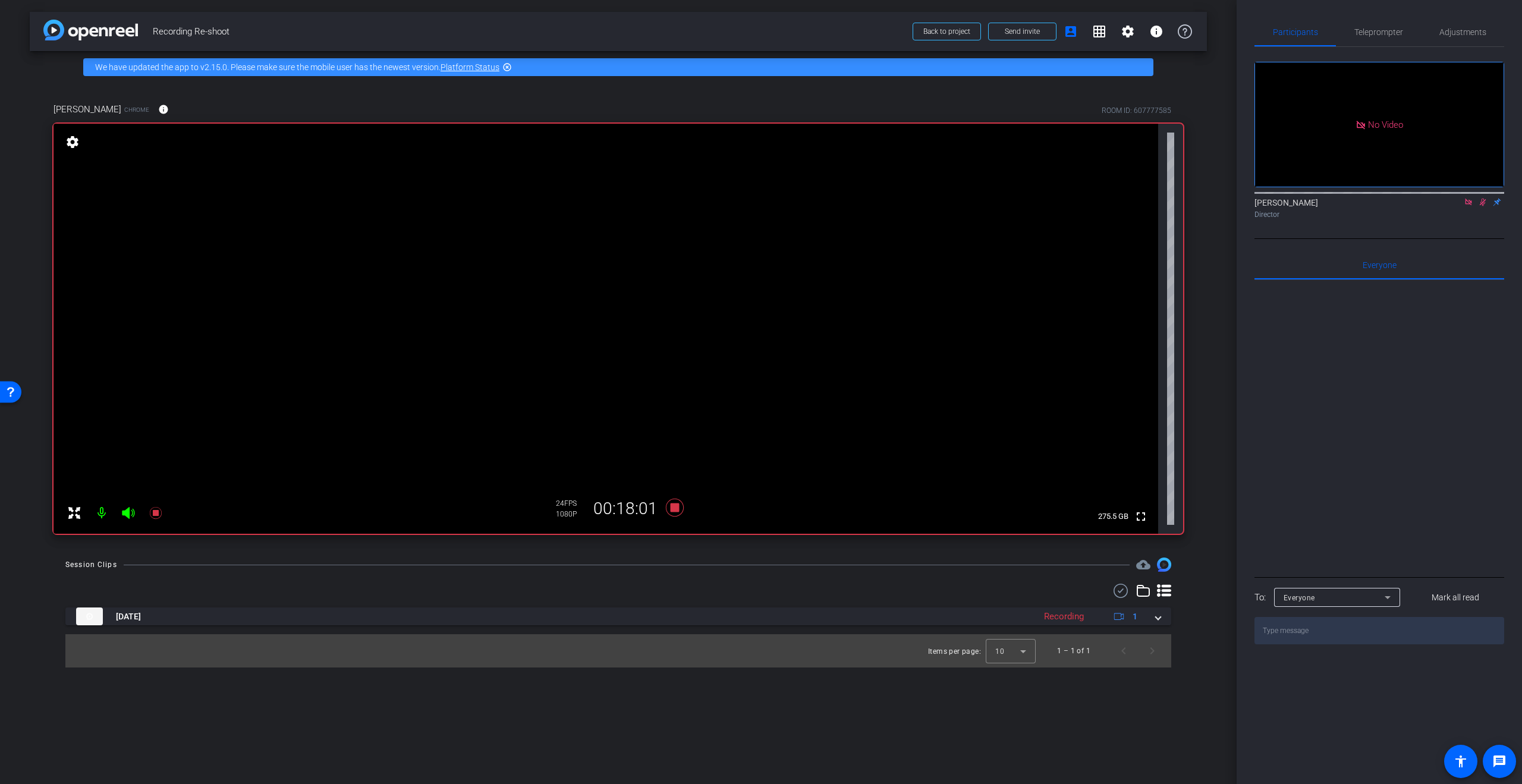
click at [1481, 206] on icon at bounding box center [1483, 202] width 7 height 8
click at [669, 511] on icon at bounding box center [675, 507] width 28 height 22
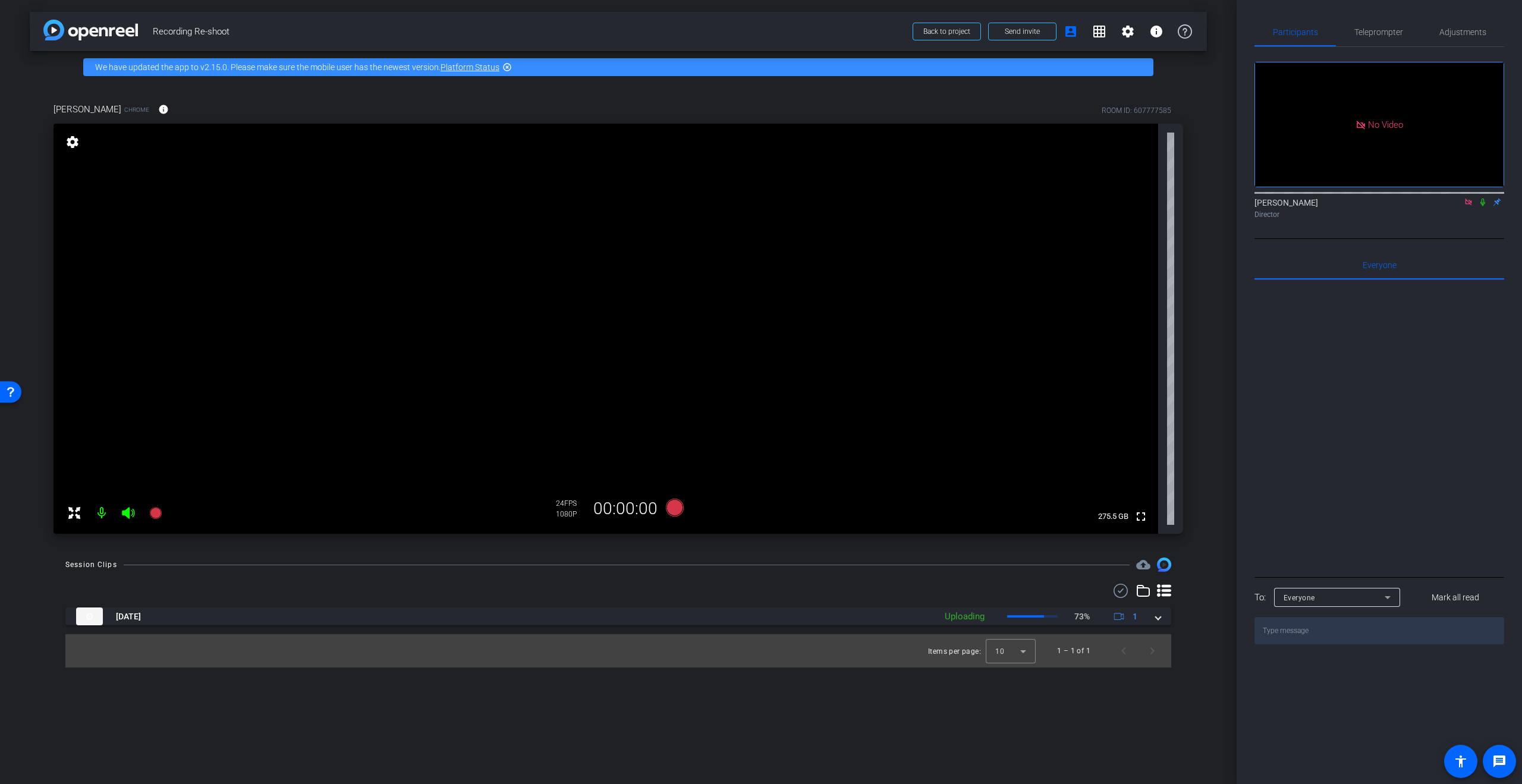
click at [1470, 206] on icon at bounding box center [1468, 202] width 9 height 9
click at [681, 505] on icon at bounding box center [674, 507] width 18 height 18
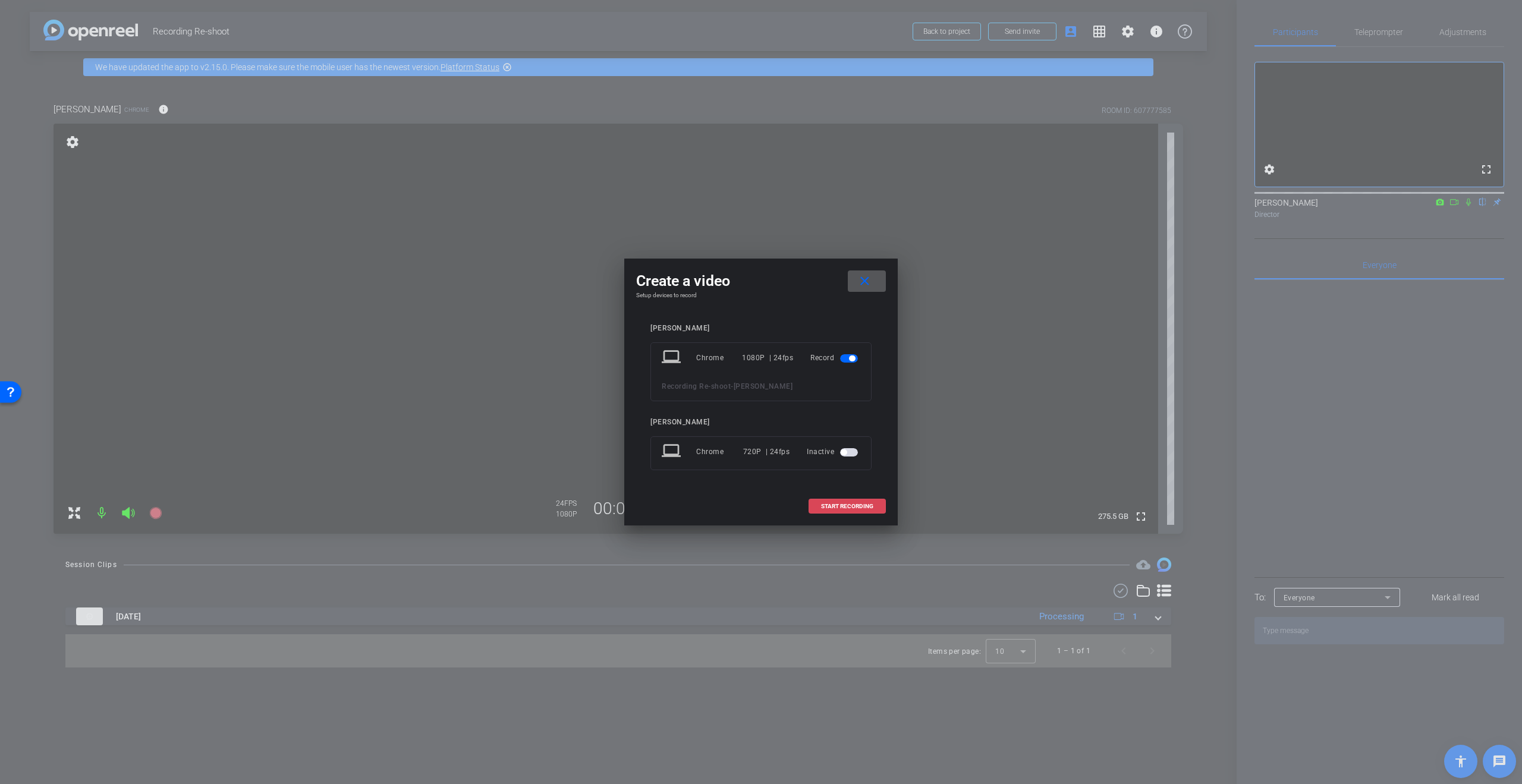
click at [859, 511] on span at bounding box center [847, 506] width 76 height 28
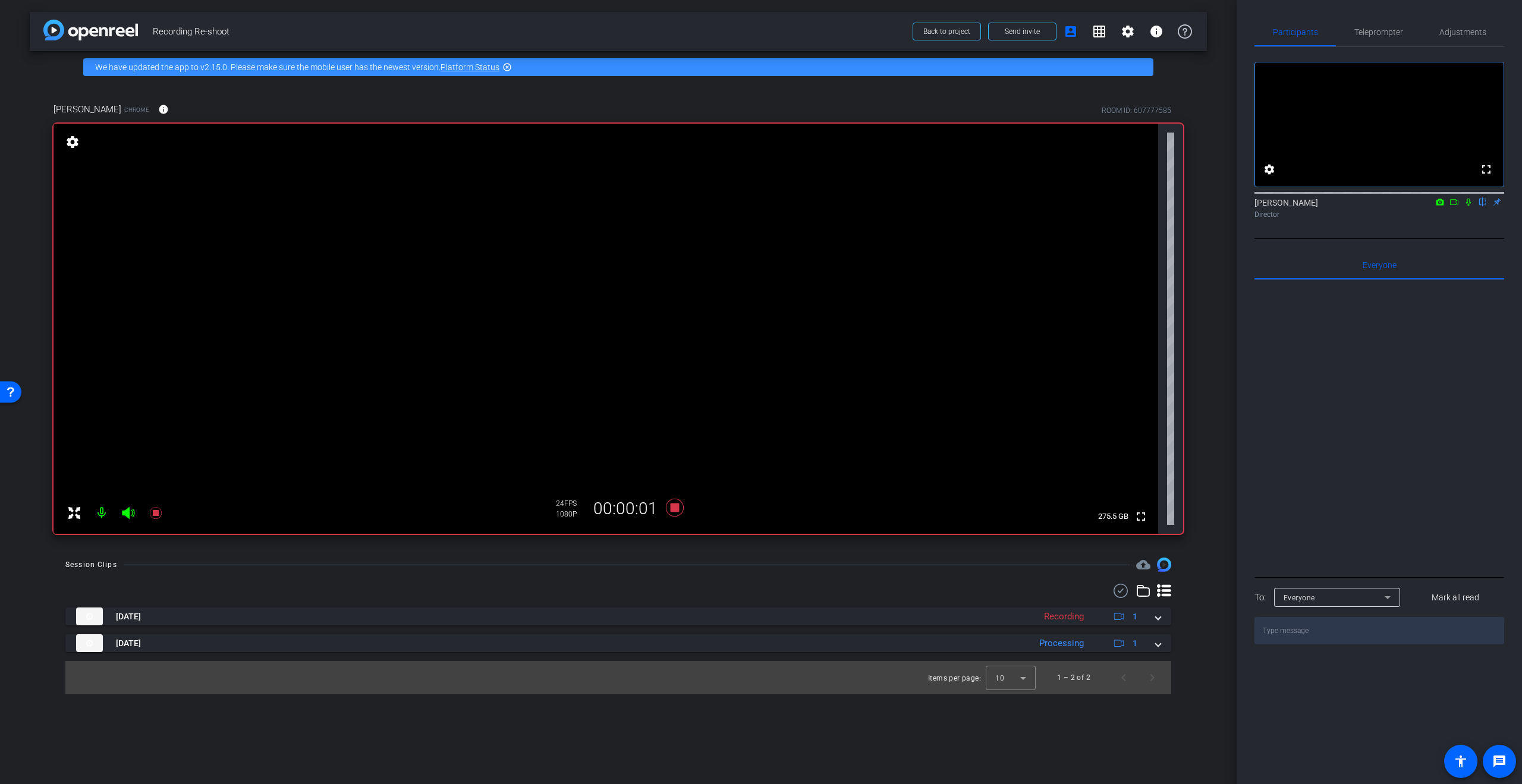
click at [1440, 205] on icon at bounding box center [1440, 202] width 8 height 7
click at [1459, 220] on div at bounding box center [761, 392] width 1522 height 784
click at [1457, 206] on icon at bounding box center [1454, 202] width 9 height 9
click at [1482, 206] on icon at bounding box center [1483, 202] width 9 height 9
click at [1462, 32] on span "Adjustments" at bounding box center [1463, 32] width 47 height 9
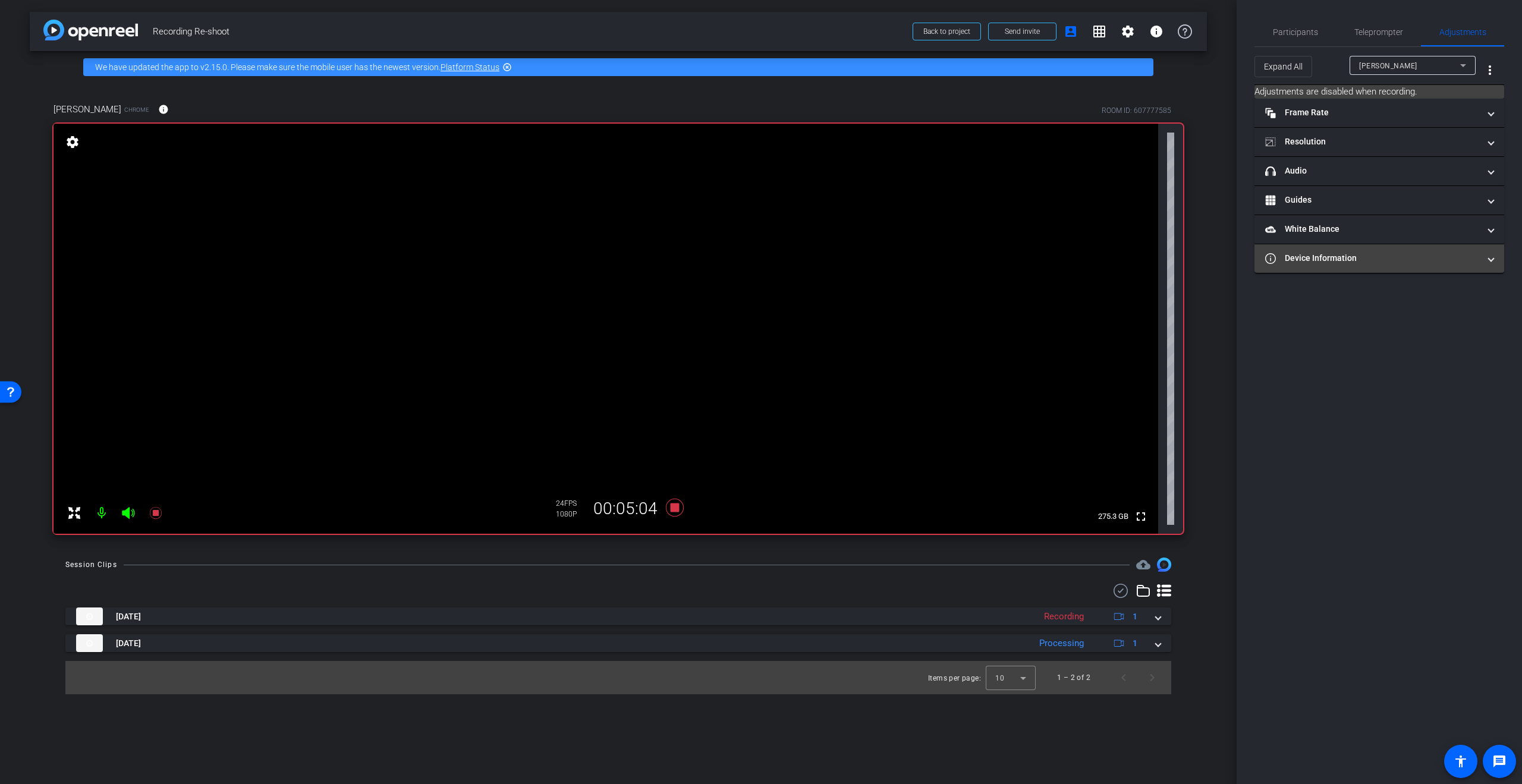
click at [1489, 261] on span at bounding box center [1491, 258] width 5 height 12
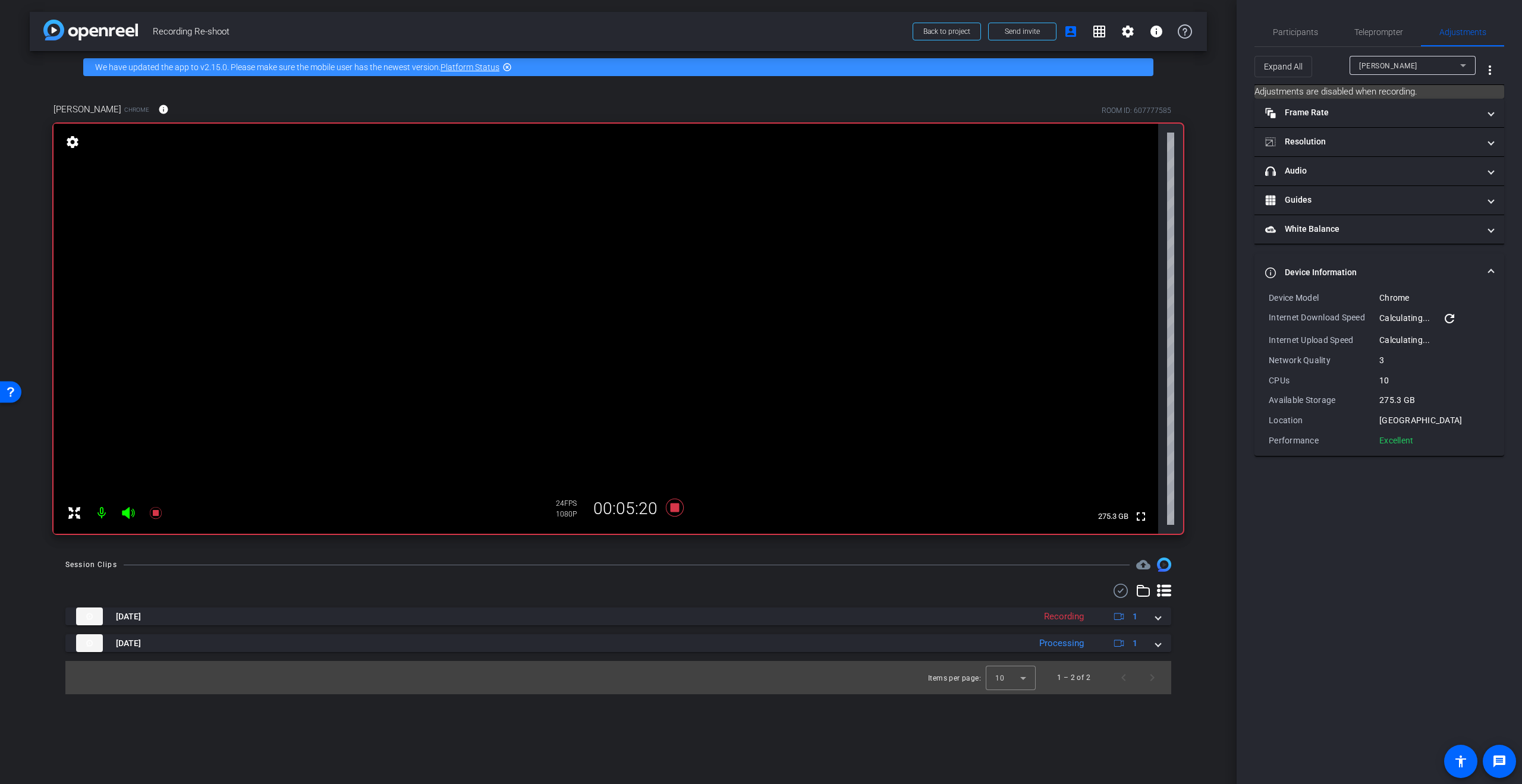
click at [1452, 320] on mat-icon "refresh" at bounding box center [1449, 318] width 14 height 14
click at [1308, 35] on span "Participants" at bounding box center [1295, 32] width 45 height 9
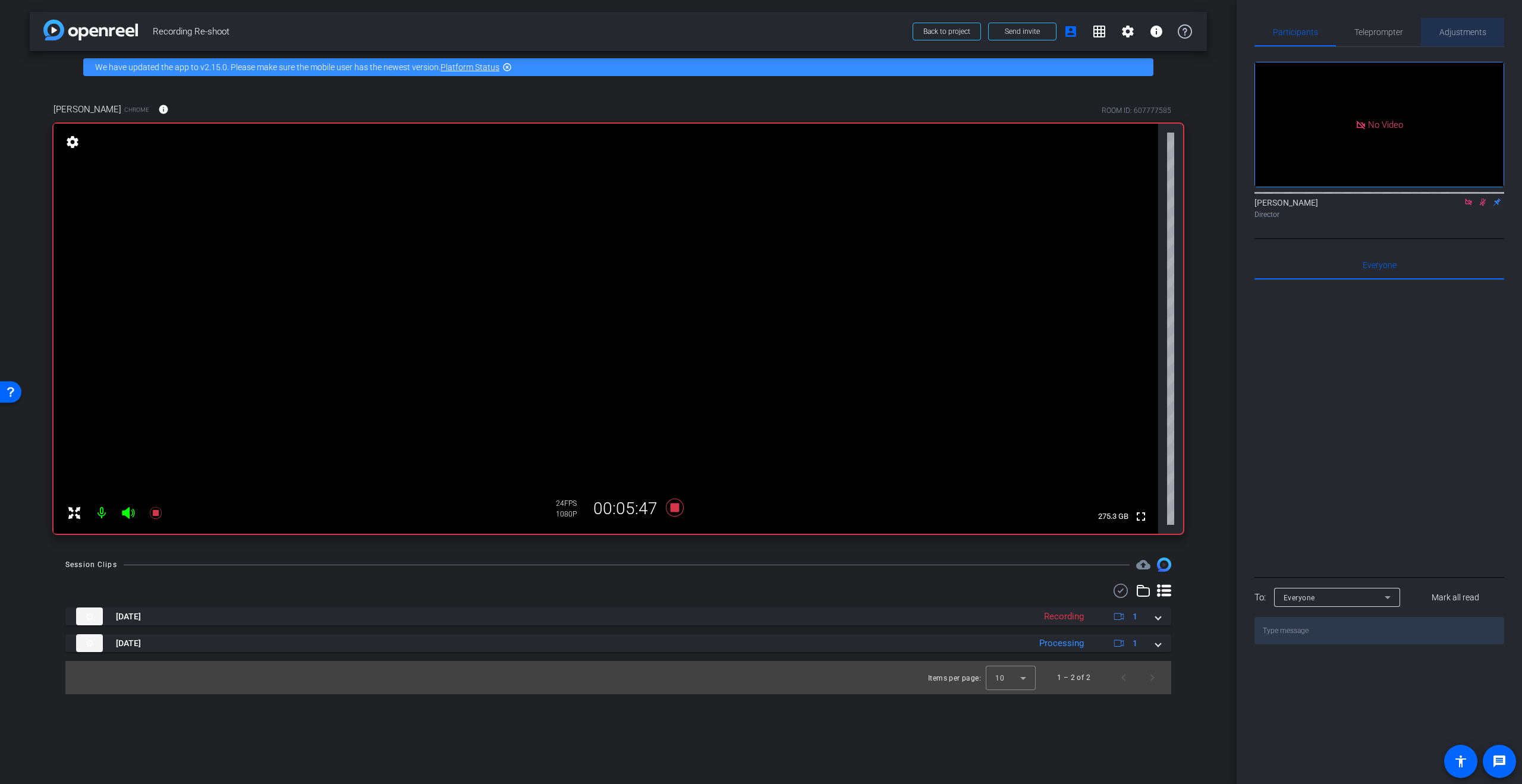
click at [1454, 30] on span "Adjustments" at bounding box center [1463, 32] width 47 height 9
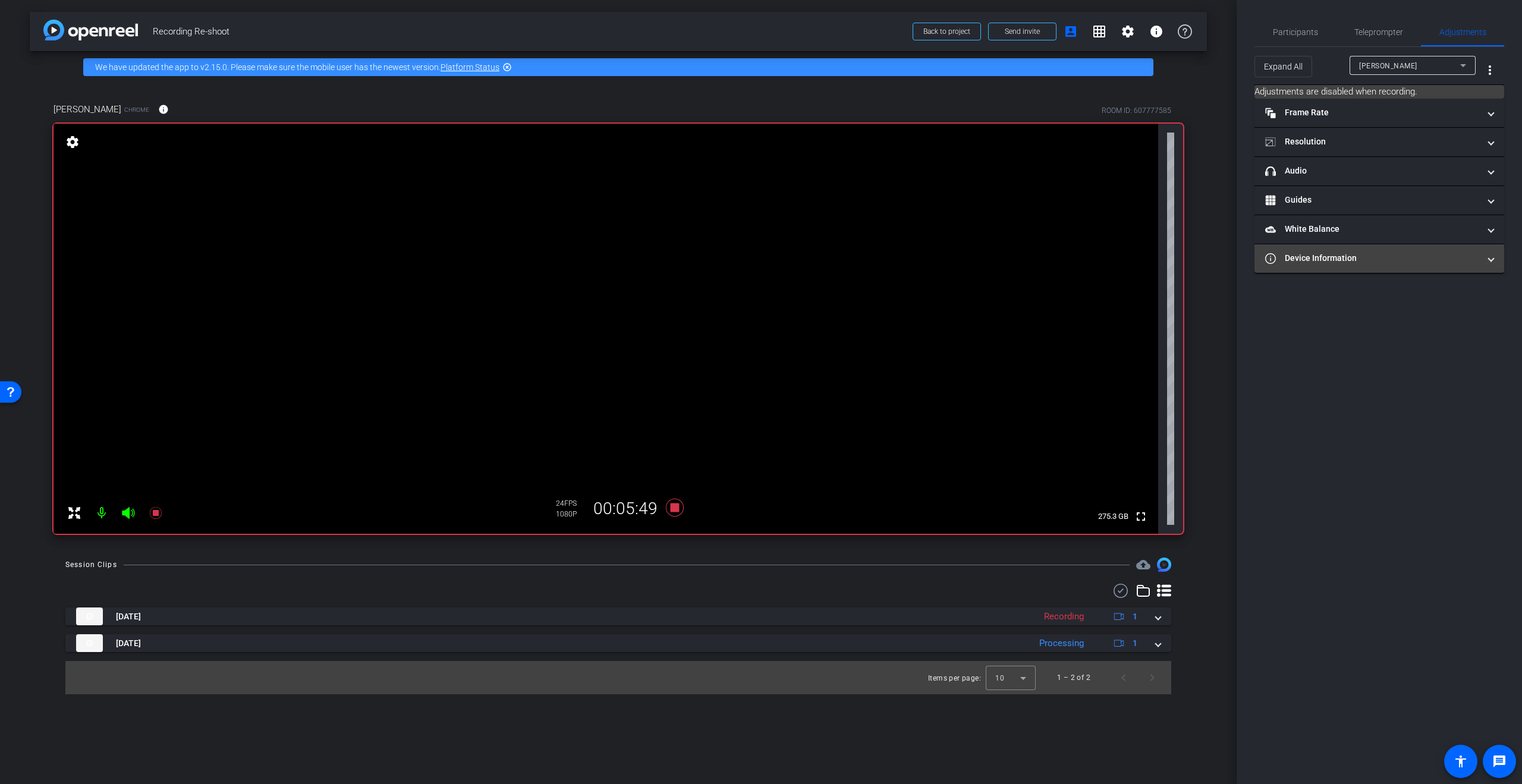
click at [1497, 261] on mat-expansion-panel-header "Device Information" at bounding box center [1379, 258] width 250 height 28
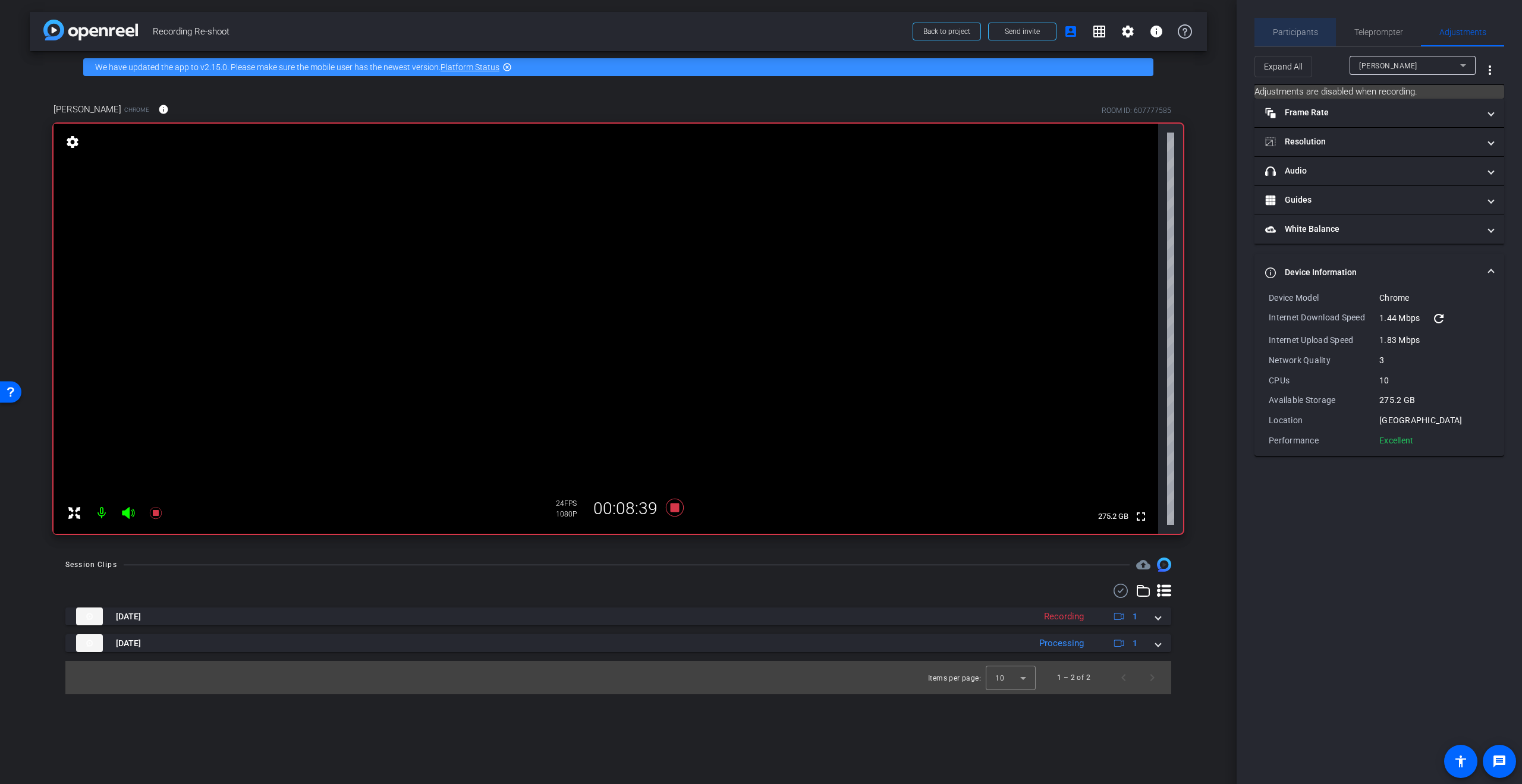
click at [1299, 38] on span "Participants" at bounding box center [1295, 32] width 45 height 28
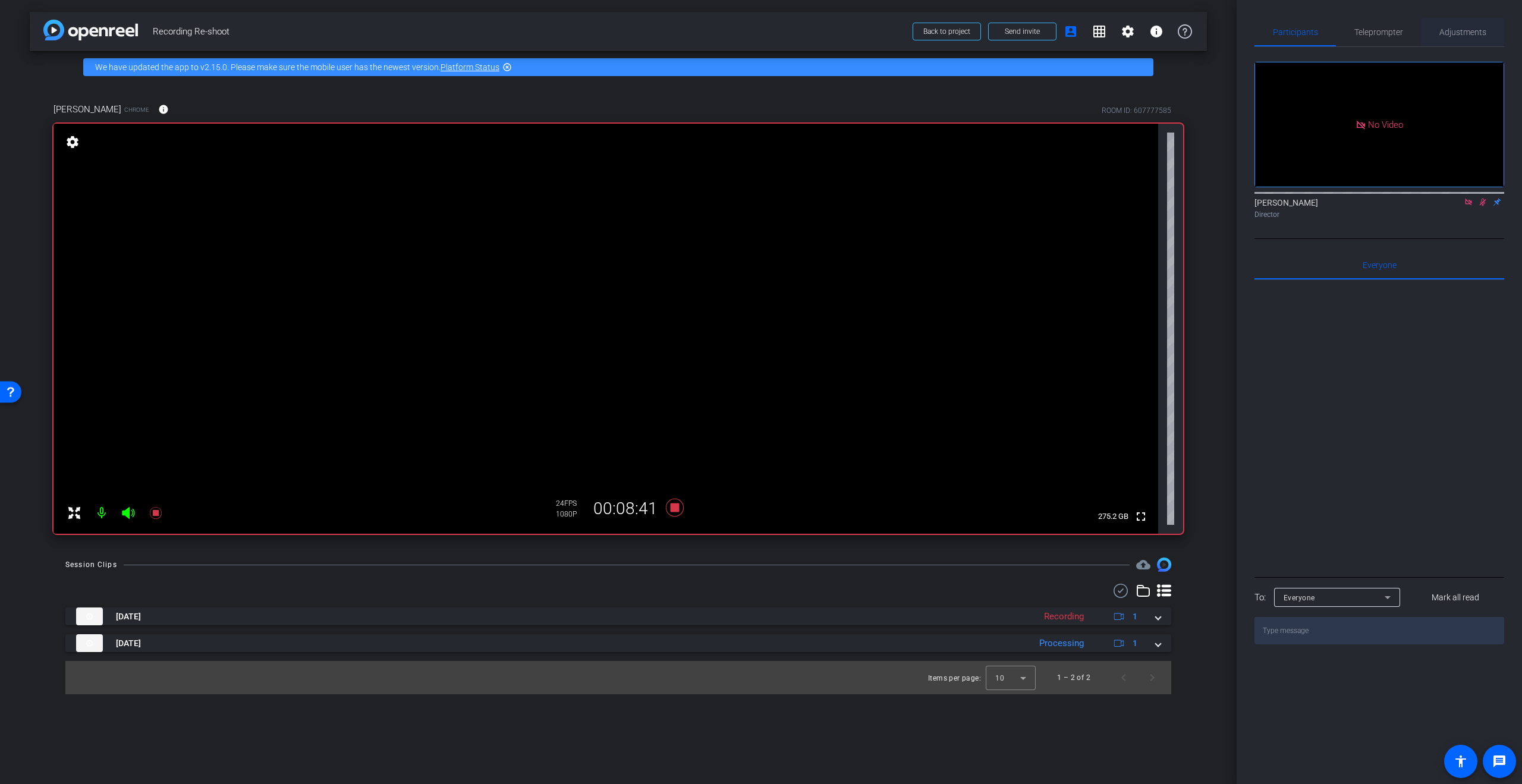
click at [1445, 31] on span "Adjustments" at bounding box center [1463, 32] width 47 height 9
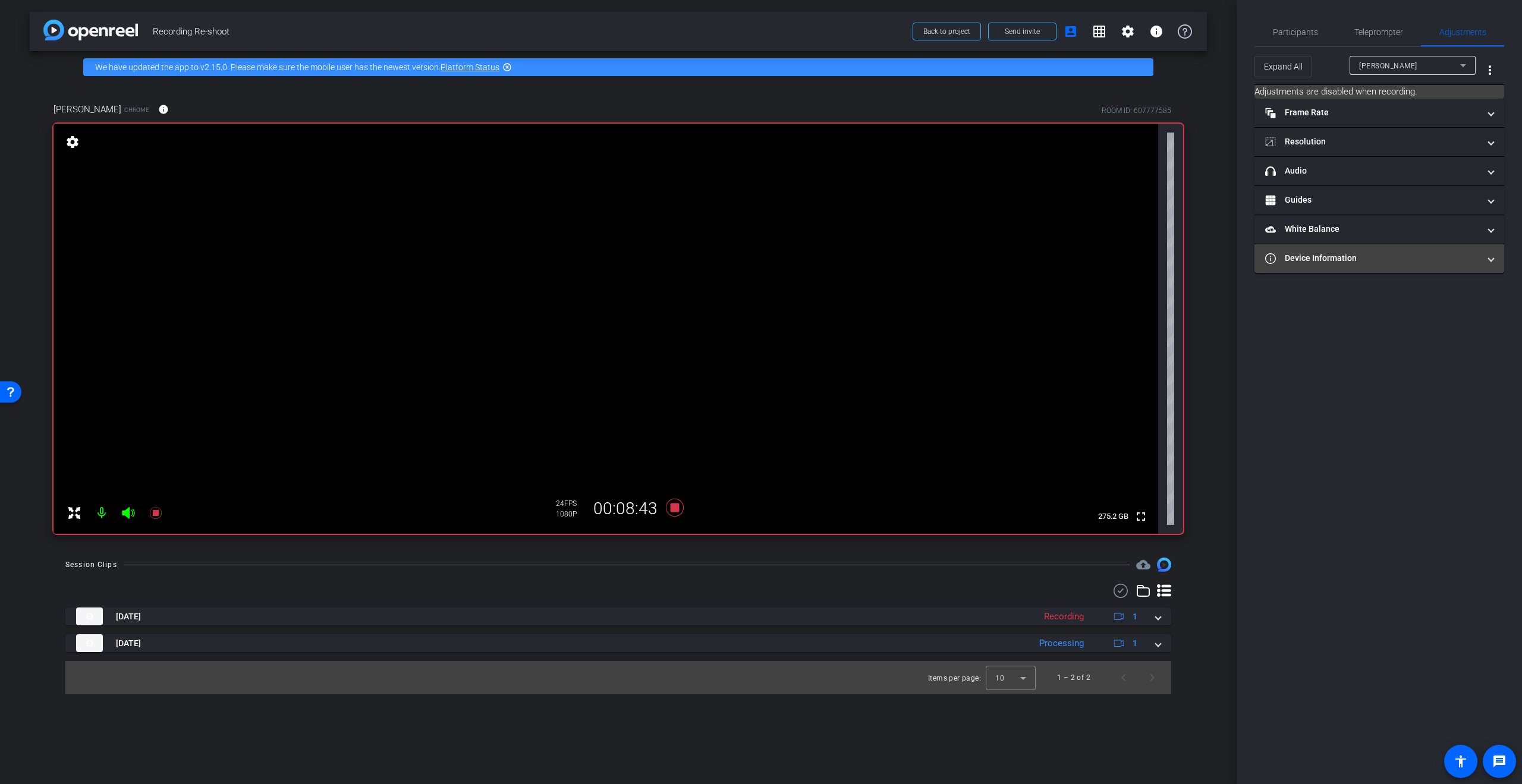
click at [1484, 259] on span "Device Information" at bounding box center [1377, 258] width 223 height 12
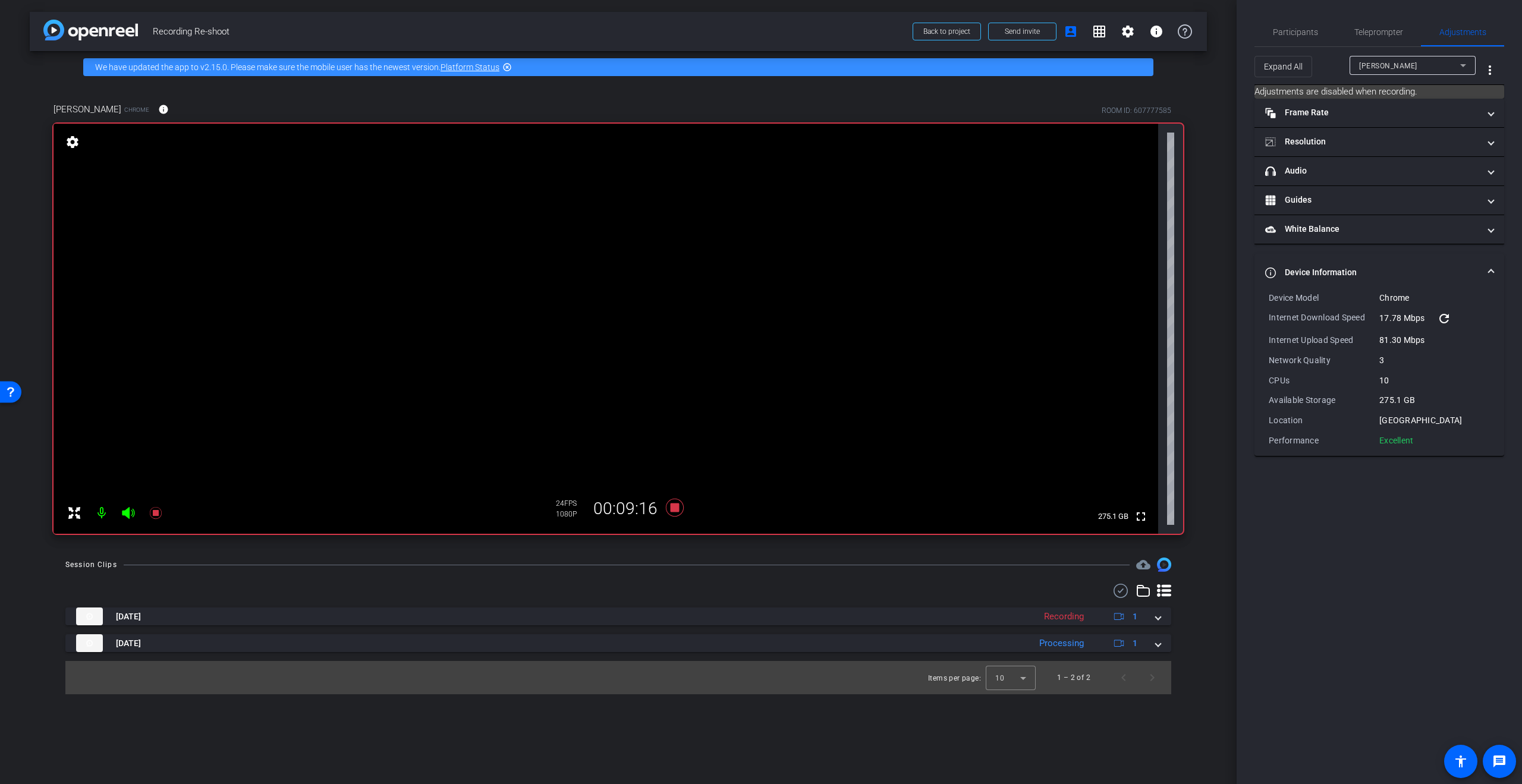
click at [1445, 316] on mat-icon "refresh" at bounding box center [1444, 318] width 14 height 14
click at [1445, 317] on mat-icon "refresh" at bounding box center [1444, 318] width 14 height 14
click at [1311, 29] on span "Participants" at bounding box center [1295, 32] width 45 height 9
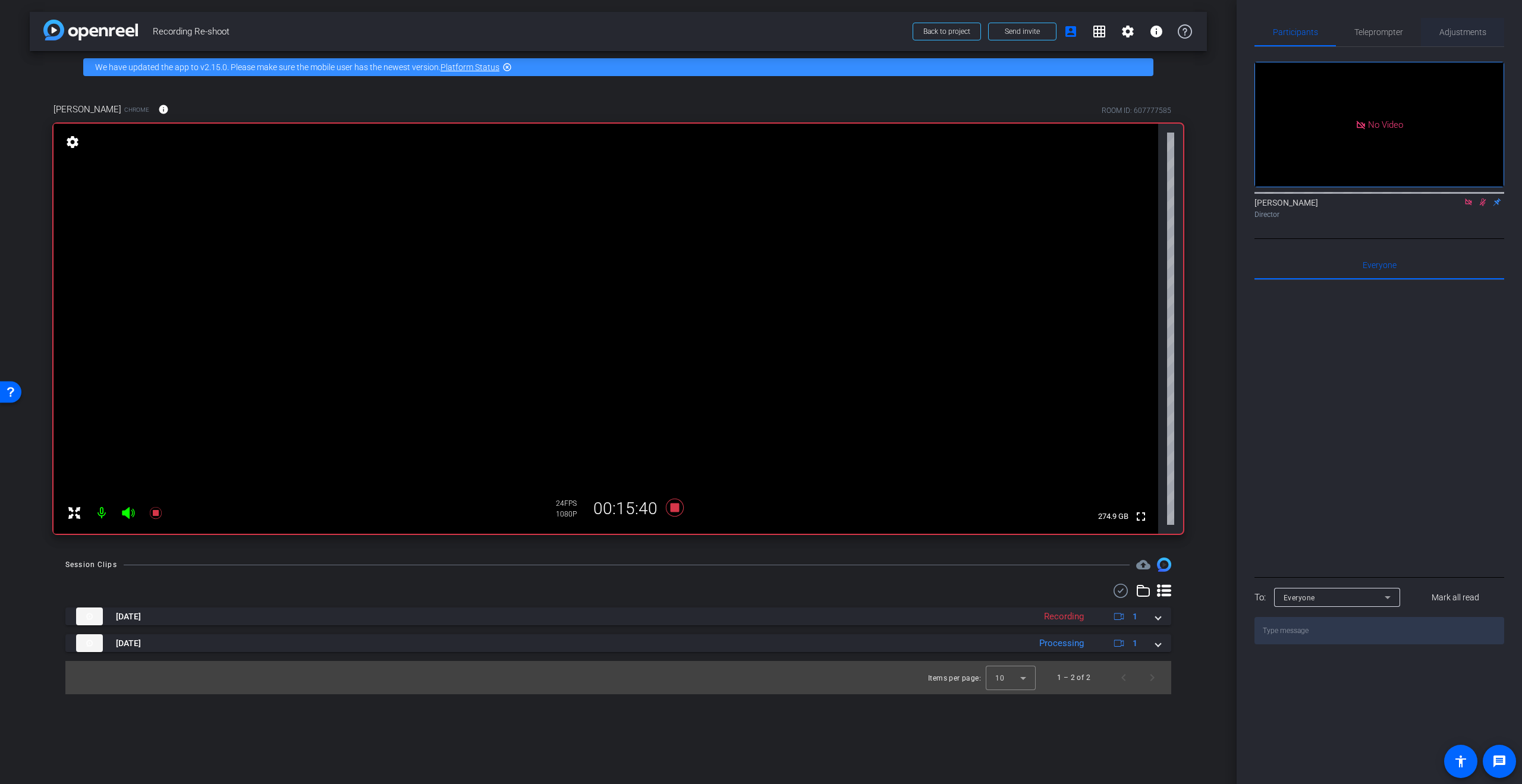
click at [1450, 36] on span "Adjustments" at bounding box center [1463, 32] width 47 height 9
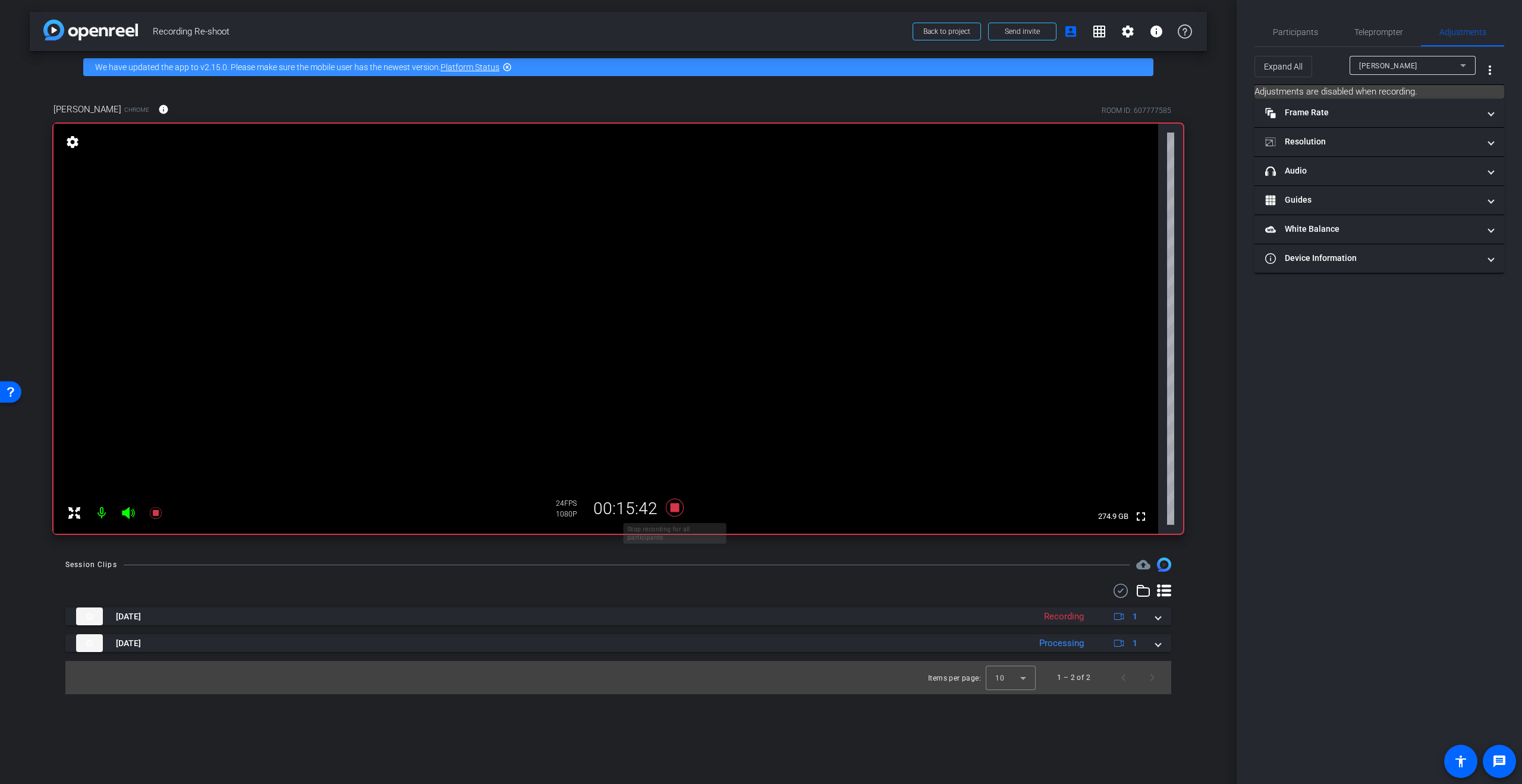
click at [671, 510] on icon at bounding box center [674, 507] width 18 height 18
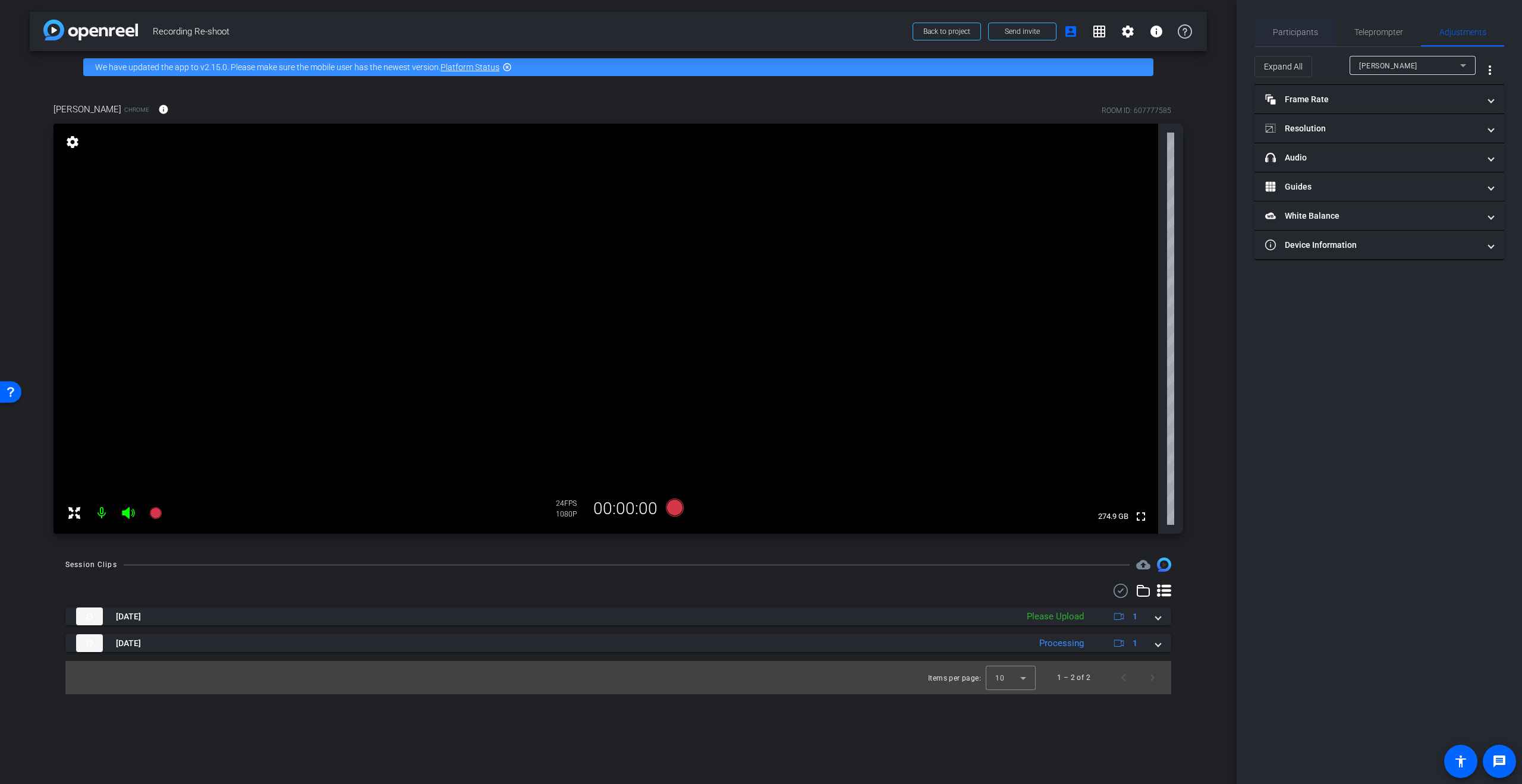
click at [1283, 33] on span "Participants" at bounding box center [1295, 32] width 45 height 9
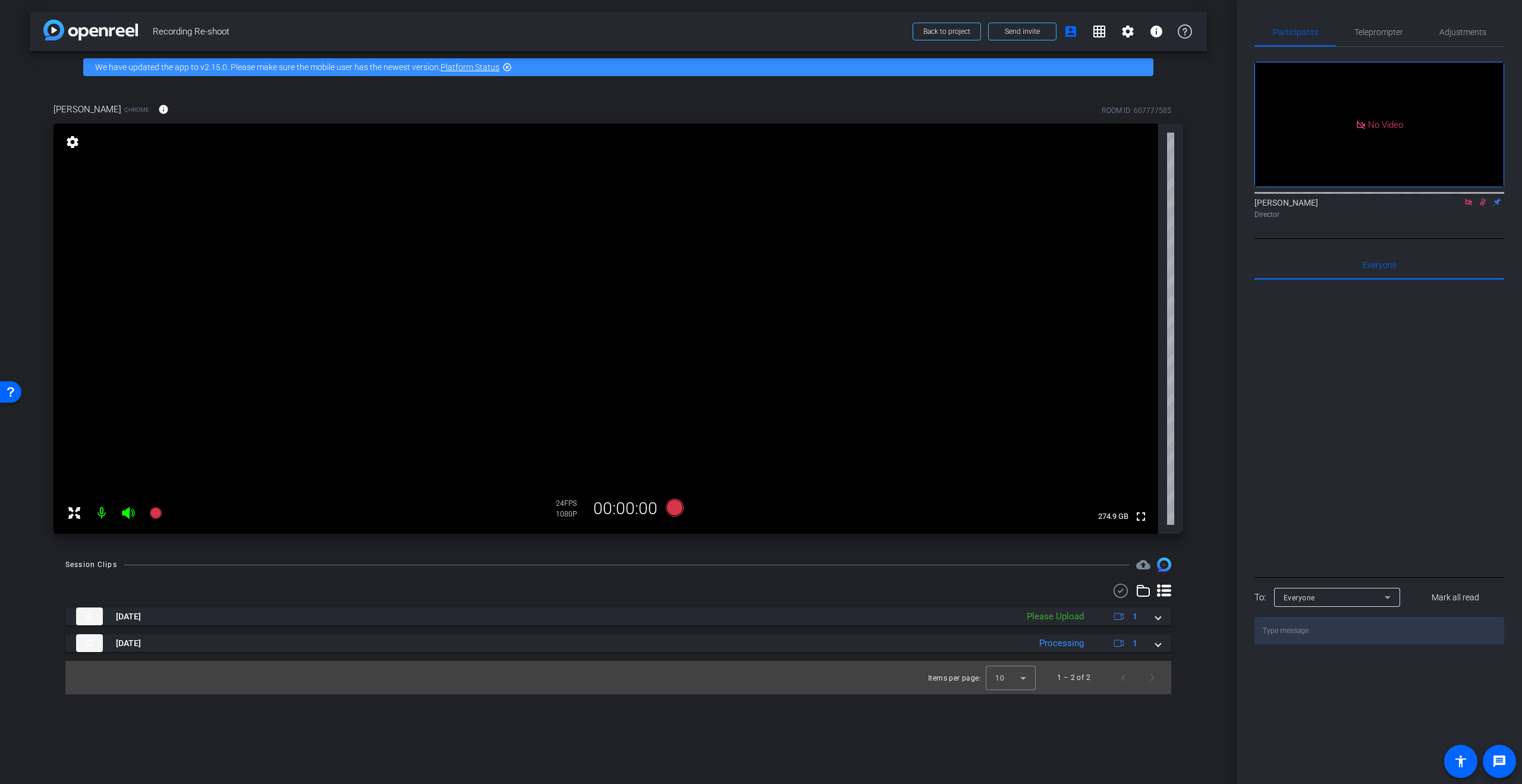
click at [1480, 199] on icon at bounding box center [1483, 202] width 7 height 8
click at [1466, 198] on icon at bounding box center [1468, 202] width 9 height 9
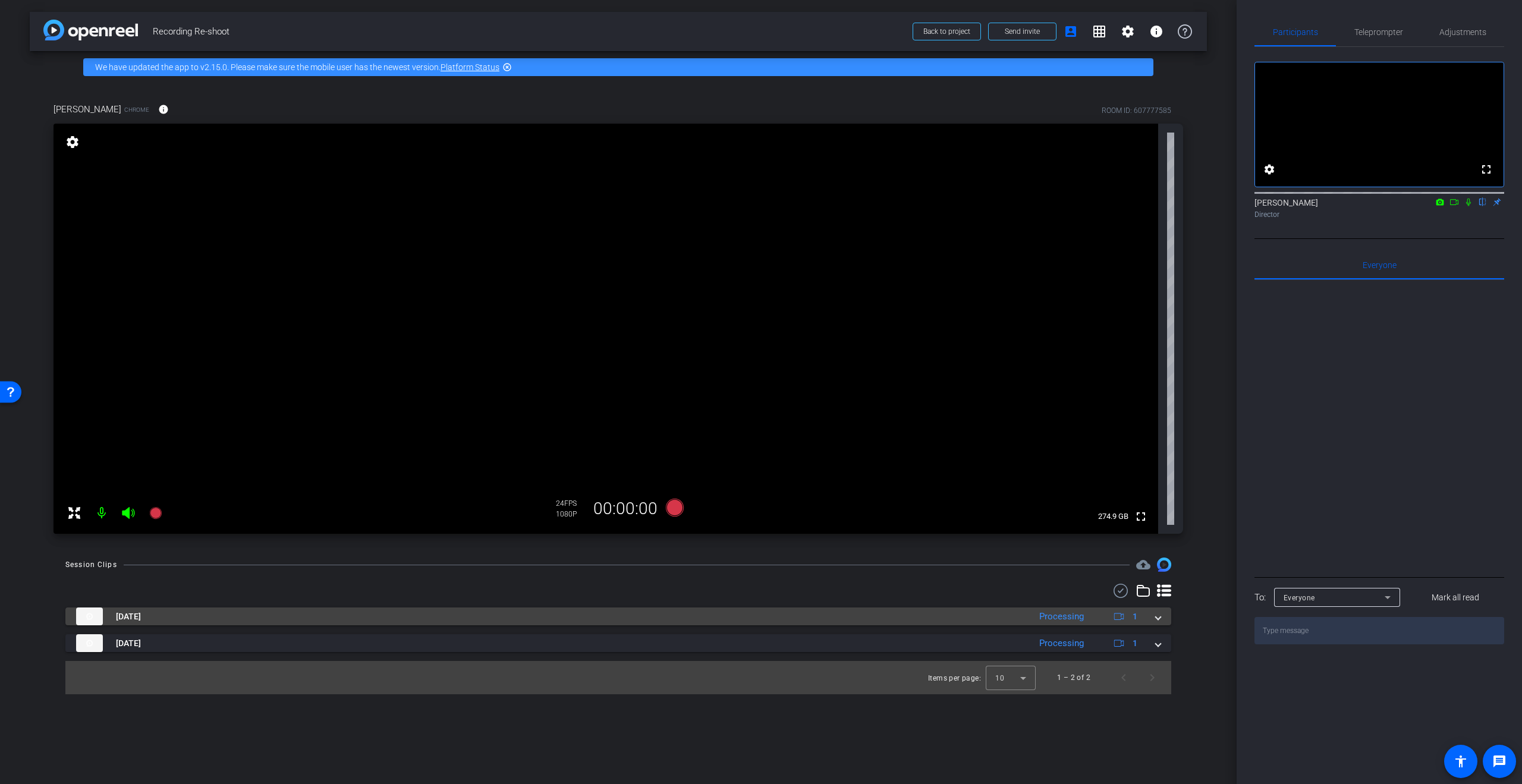
click at [1159, 619] on span at bounding box center [1158, 617] width 5 height 12
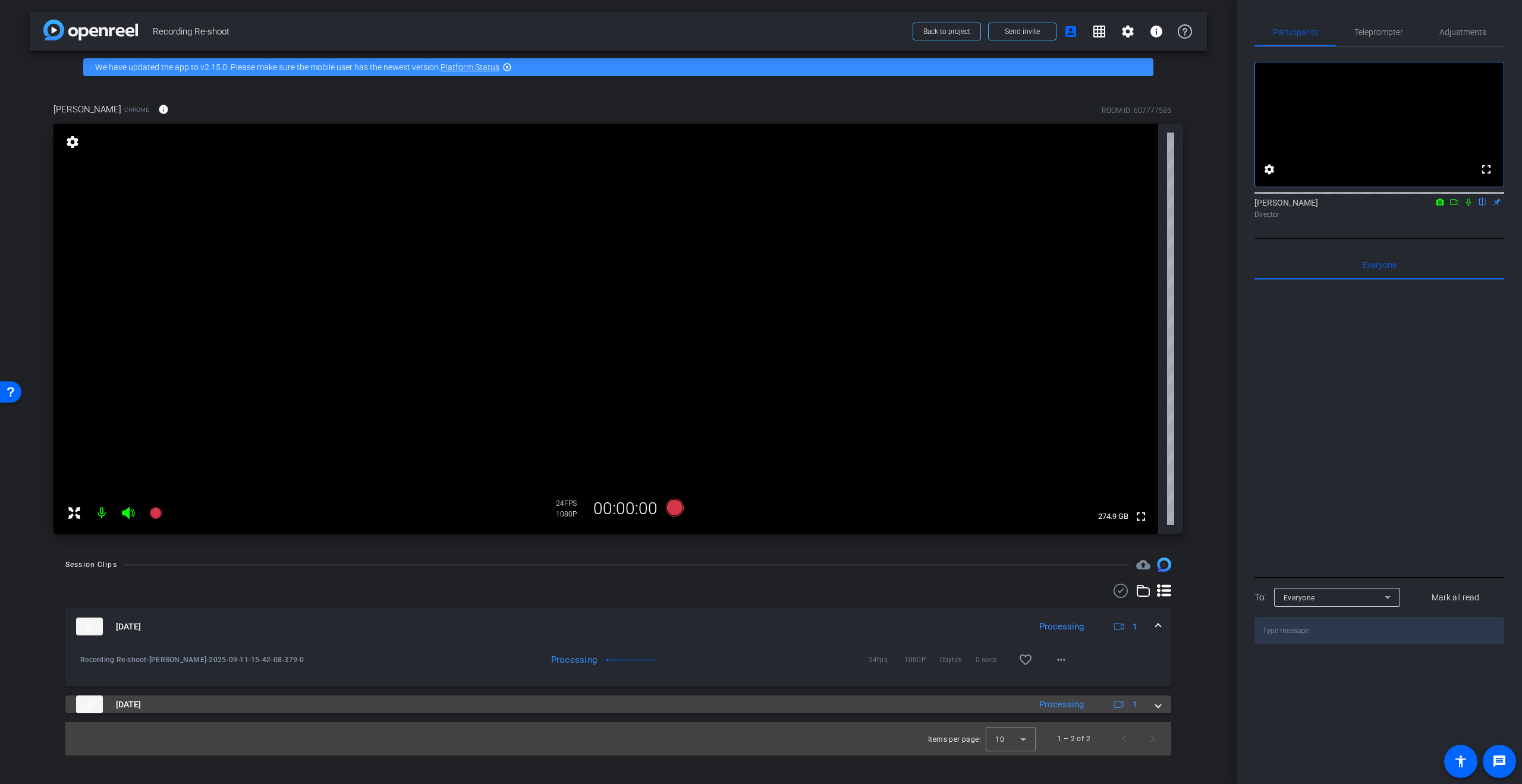
click at [1160, 705] on span at bounding box center [1158, 705] width 5 height 12
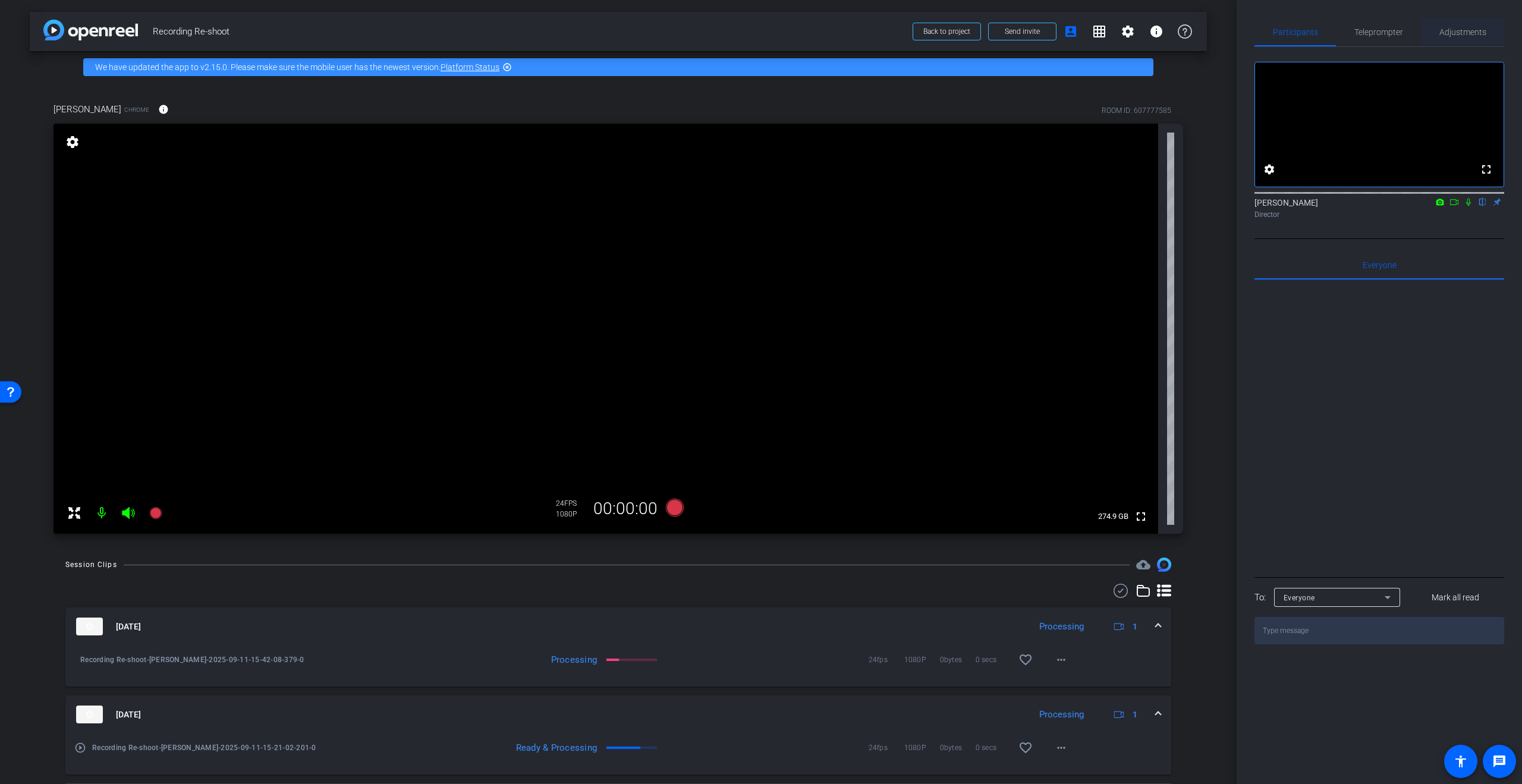
click at [1468, 28] on span "Adjustments" at bounding box center [1463, 32] width 47 height 9
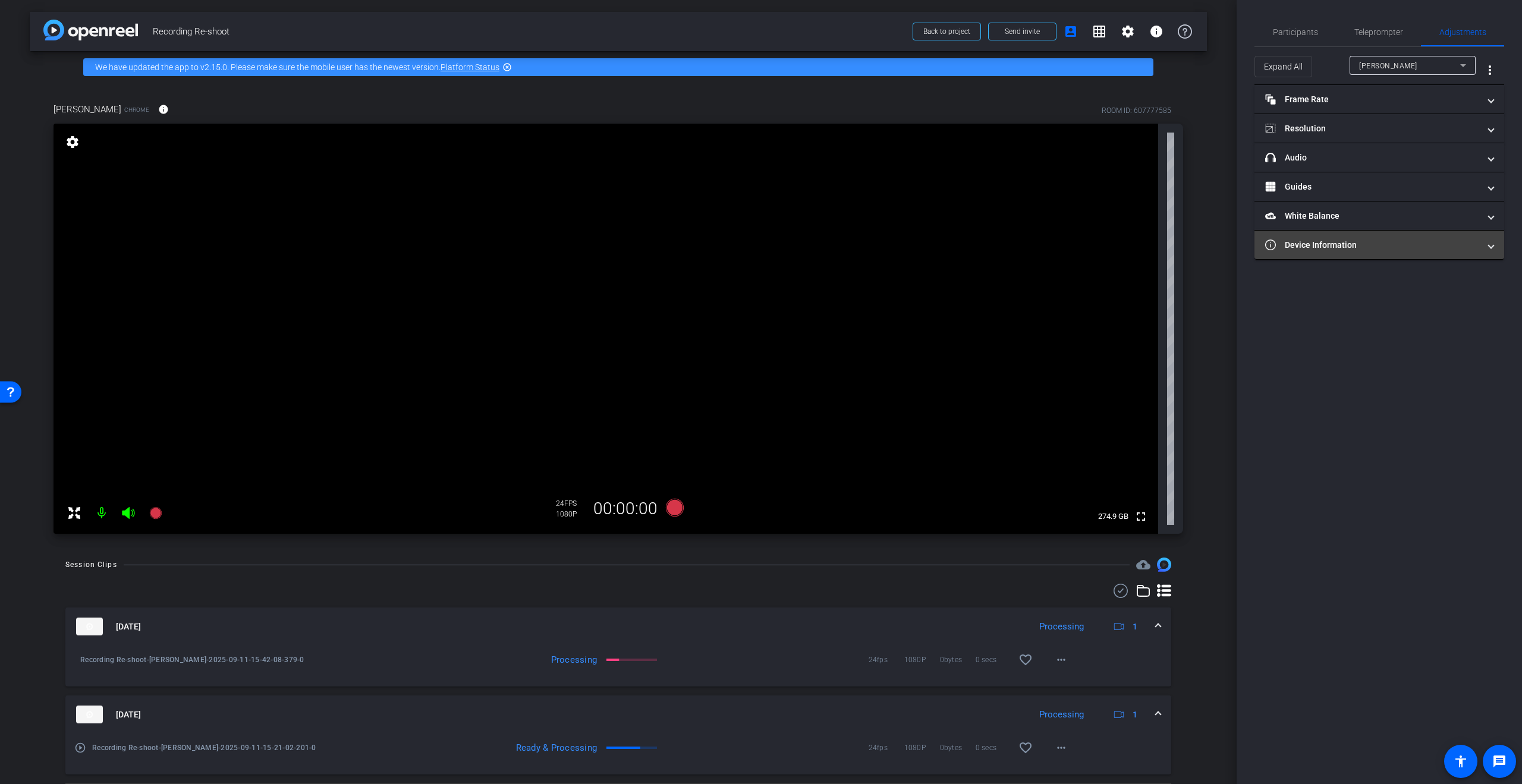
click at [1491, 247] on span at bounding box center [1491, 245] width 5 height 12
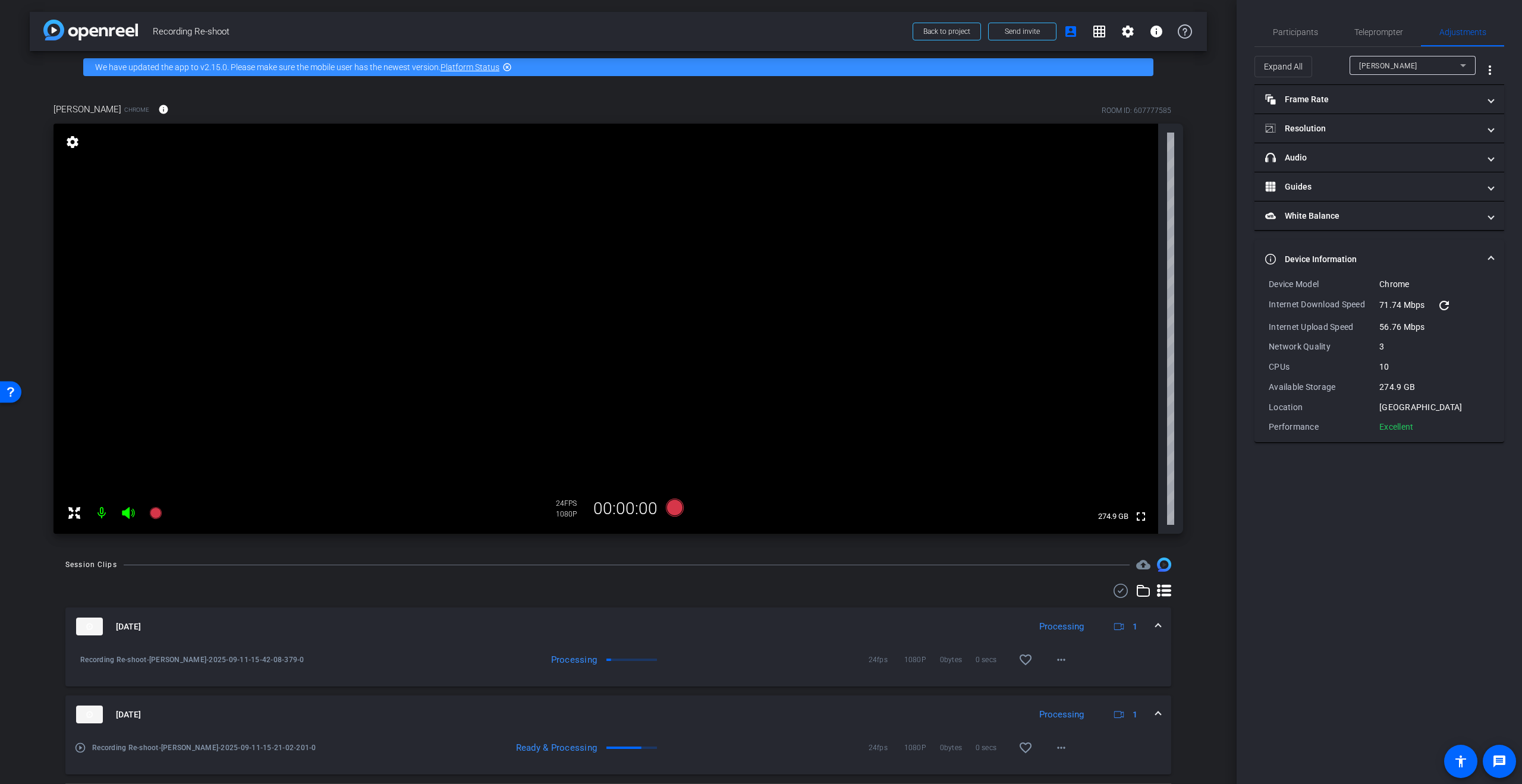
click at [102, 518] on mat-icon at bounding box center [102, 513] width 24 height 24
click at [100, 516] on mat-icon at bounding box center [102, 513] width 24 height 24
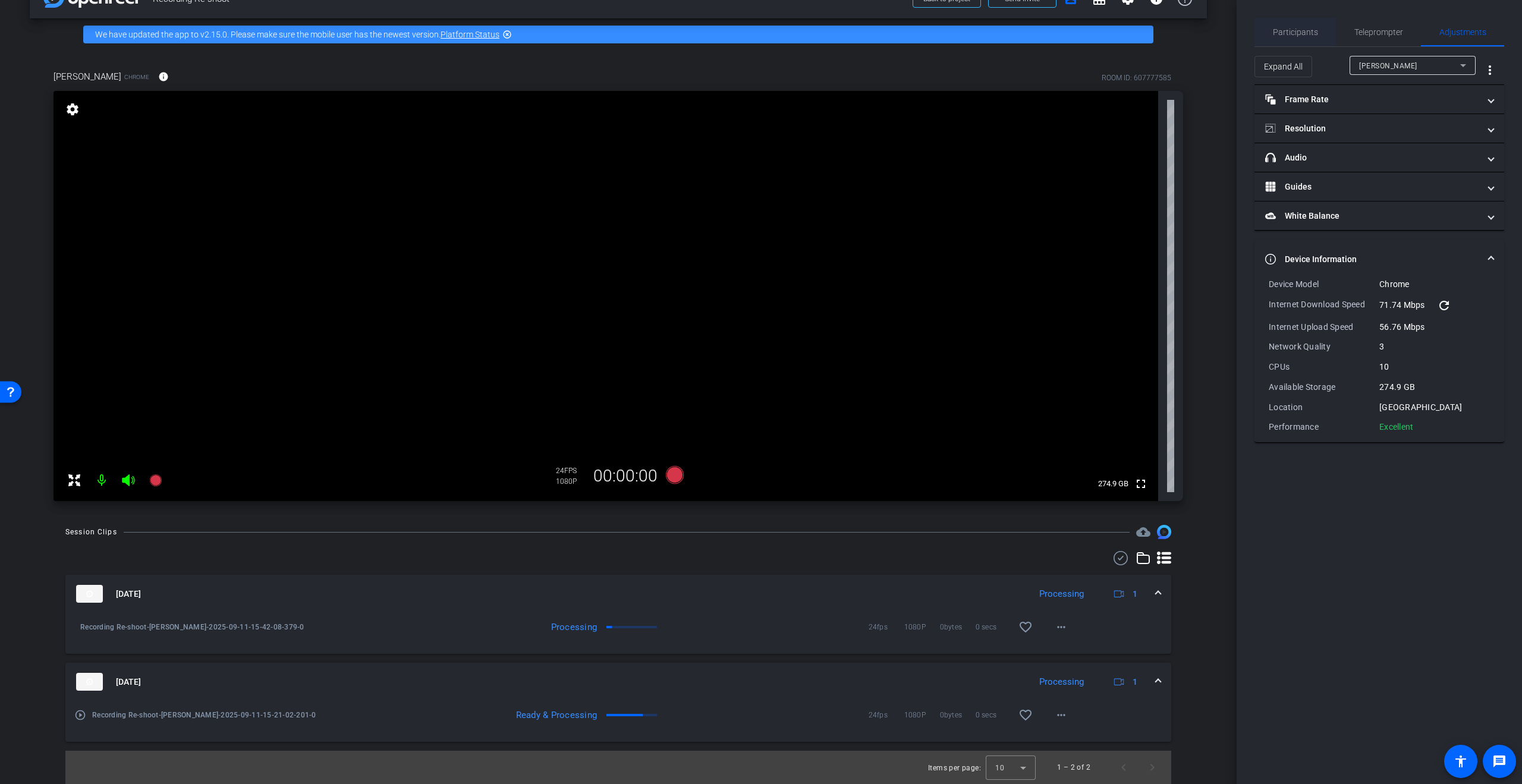
click at [1297, 39] on span "Participants" at bounding box center [1295, 32] width 45 height 28
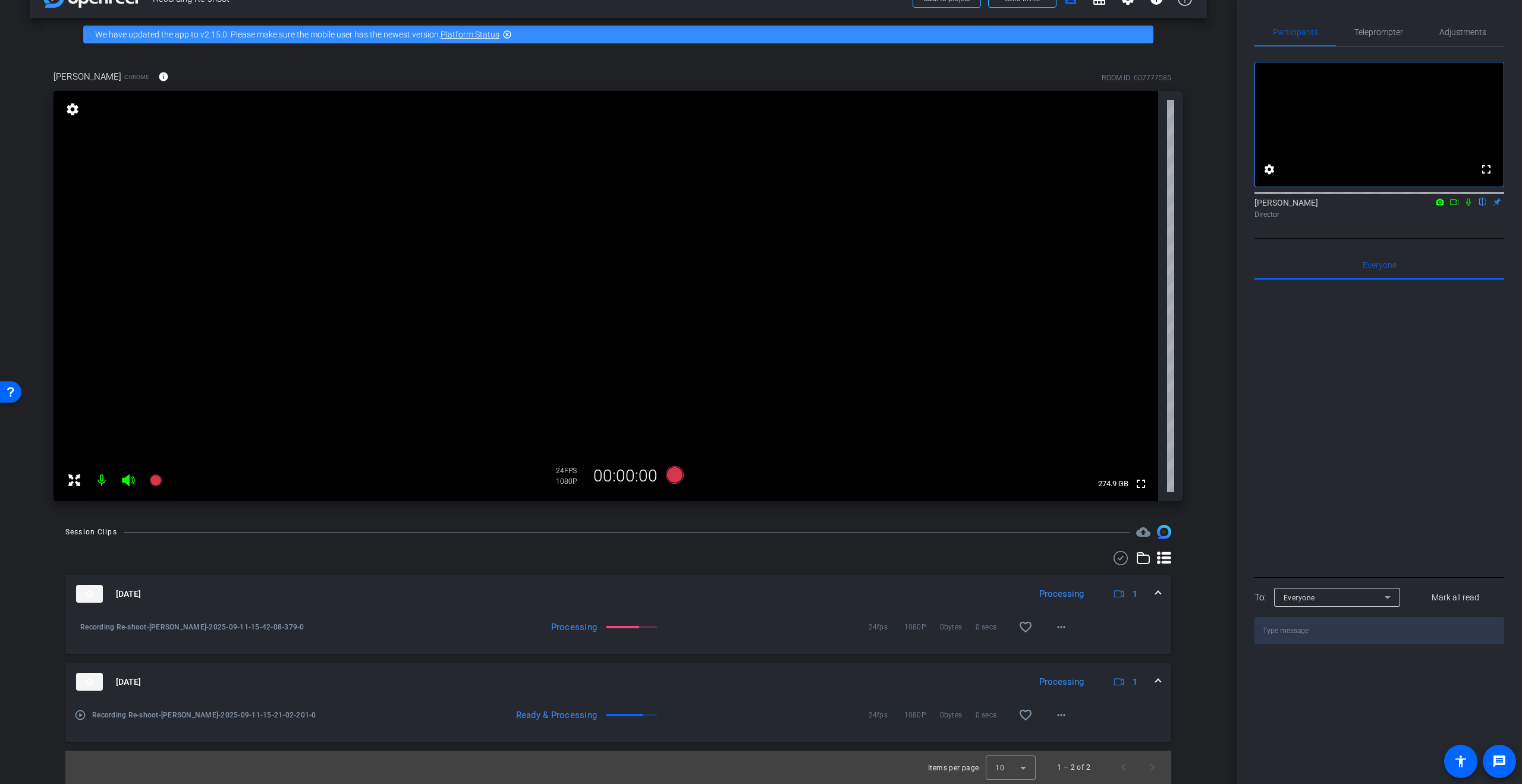
click at [1468, 206] on icon at bounding box center [1468, 202] width 9 height 9
click at [1449, 22] on span "Adjustments" at bounding box center [1463, 32] width 47 height 28
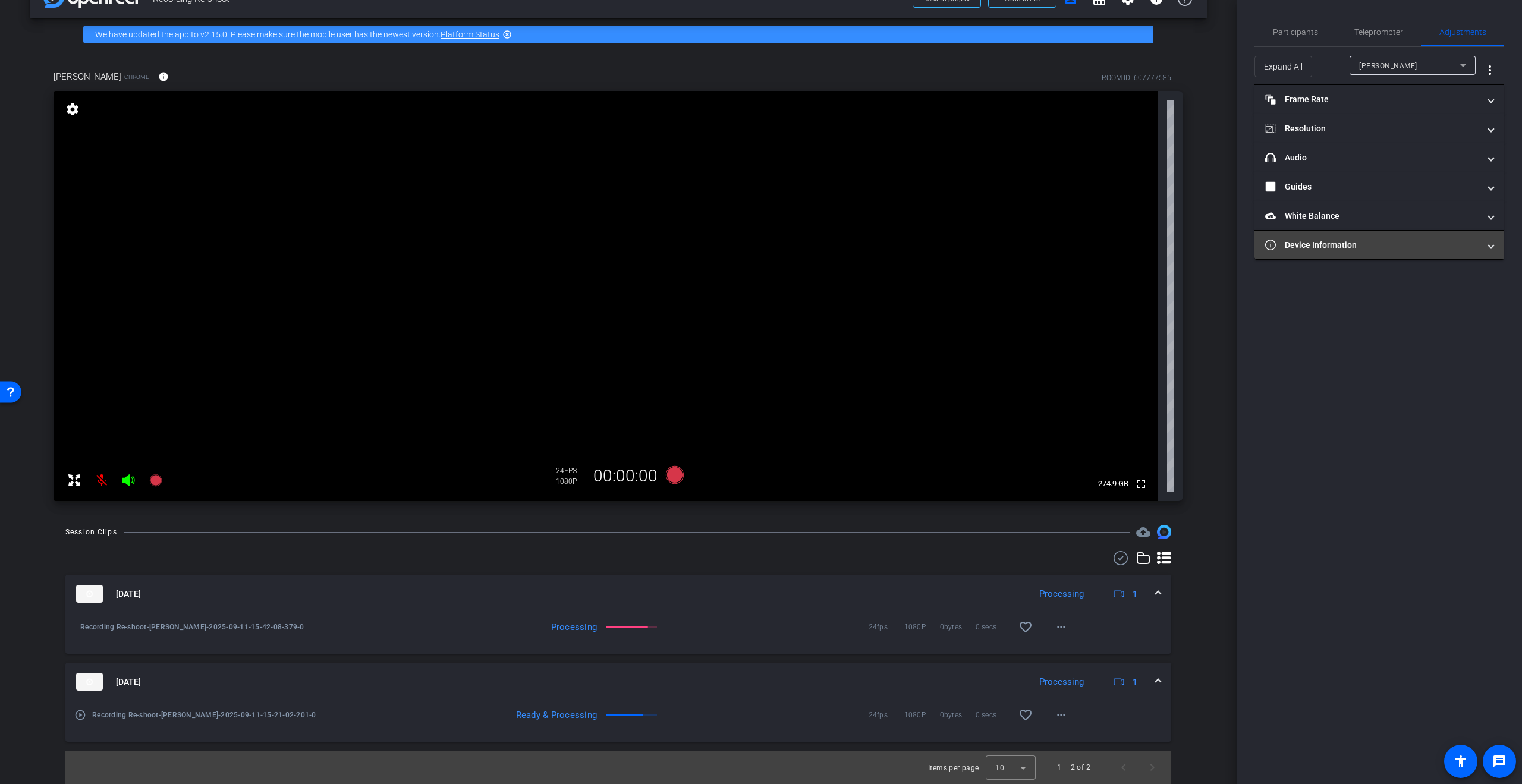
click at [1484, 248] on span "Device Information" at bounding box center [1377, 245] width 223 height 12
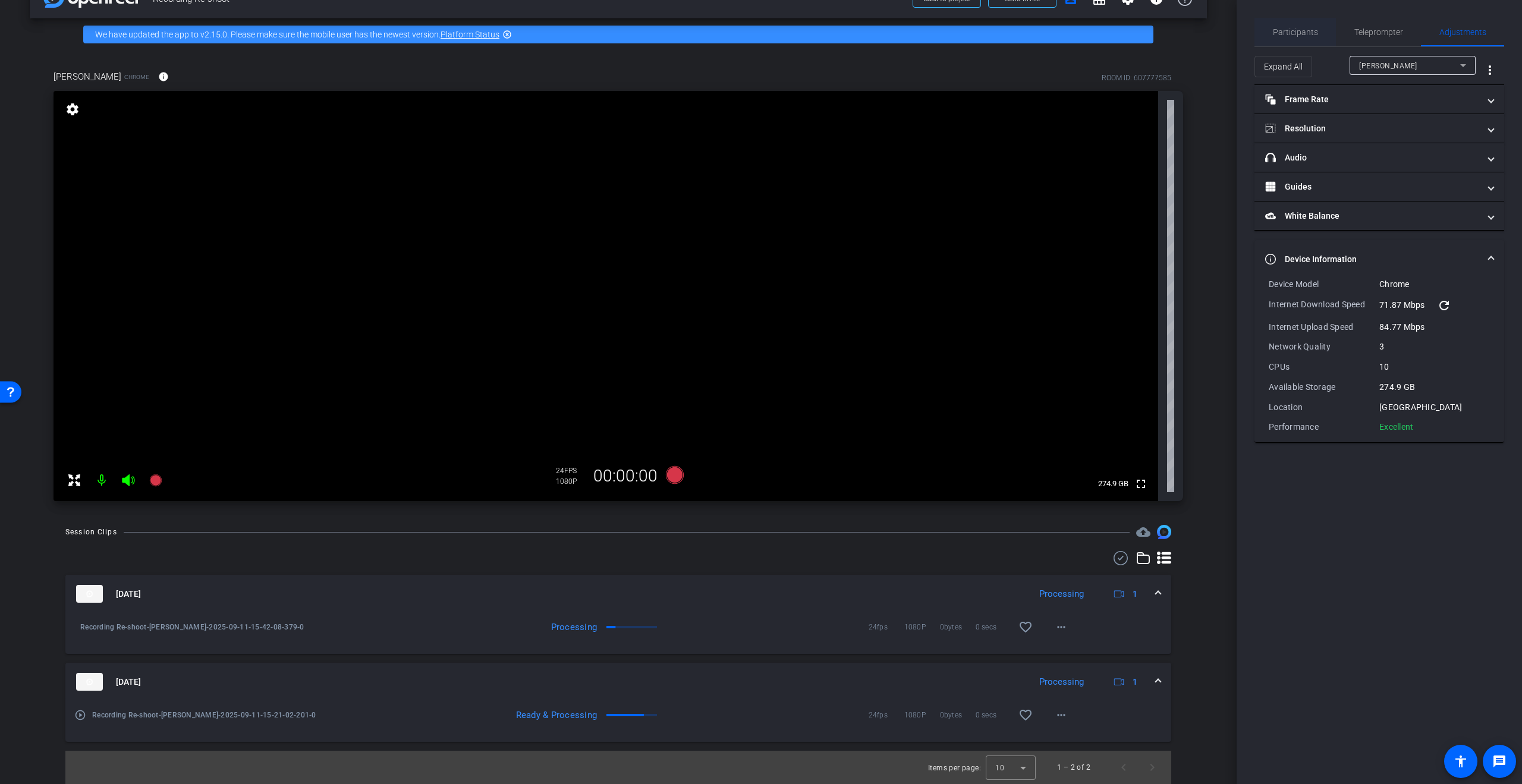
click at [1299, 29] on span "Participants" at bounding box center [1295, 32] width 45 height 9
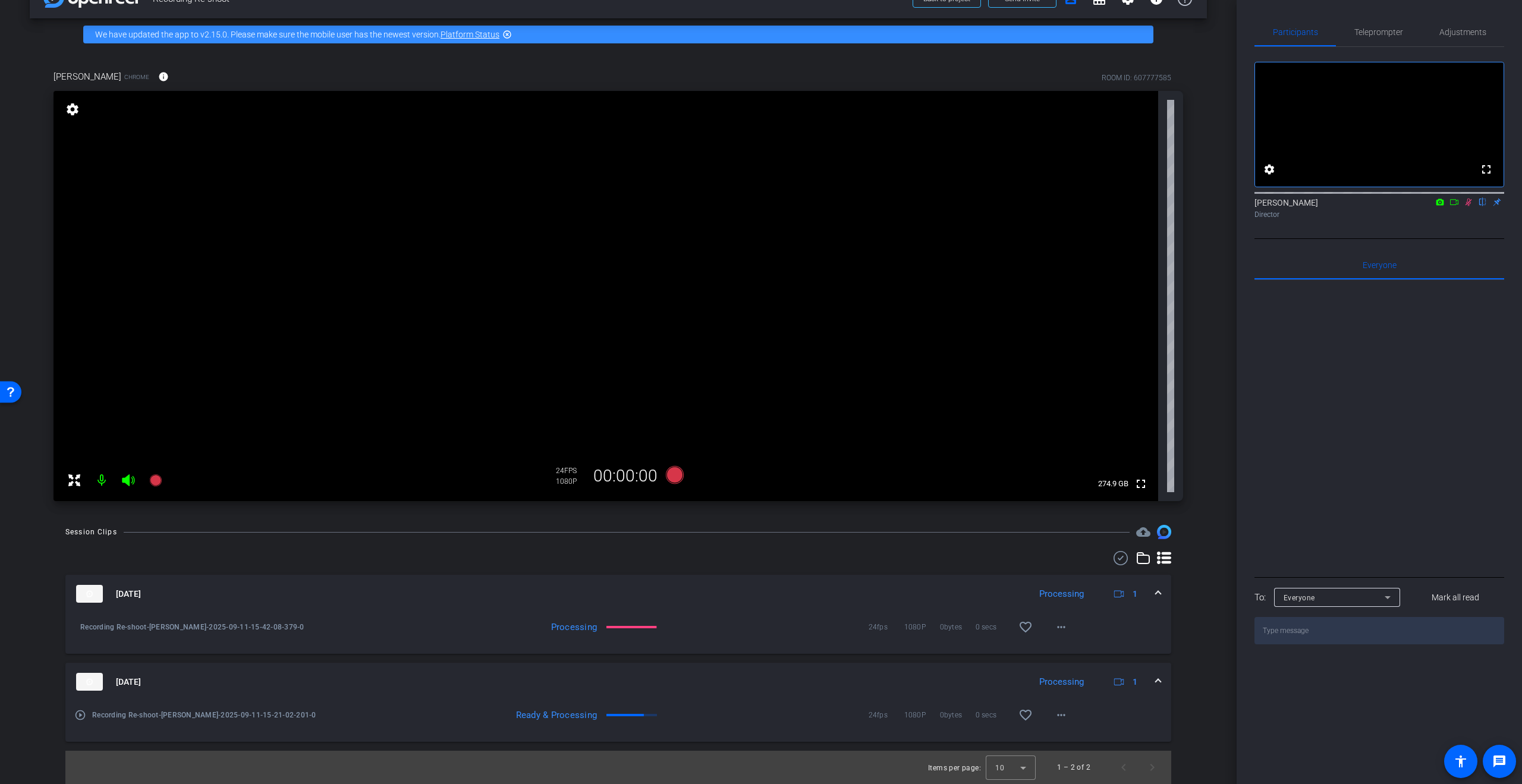
click at [1467, 206] on icon at bounding box center [1468, 202] width 9 height 9
click at [1447, 207] on mat-icon at bounding box center [1454, 202] width 14 height 10
click at [1480, 206] on icon at bounding box center [1483, 202] width 9 height 9
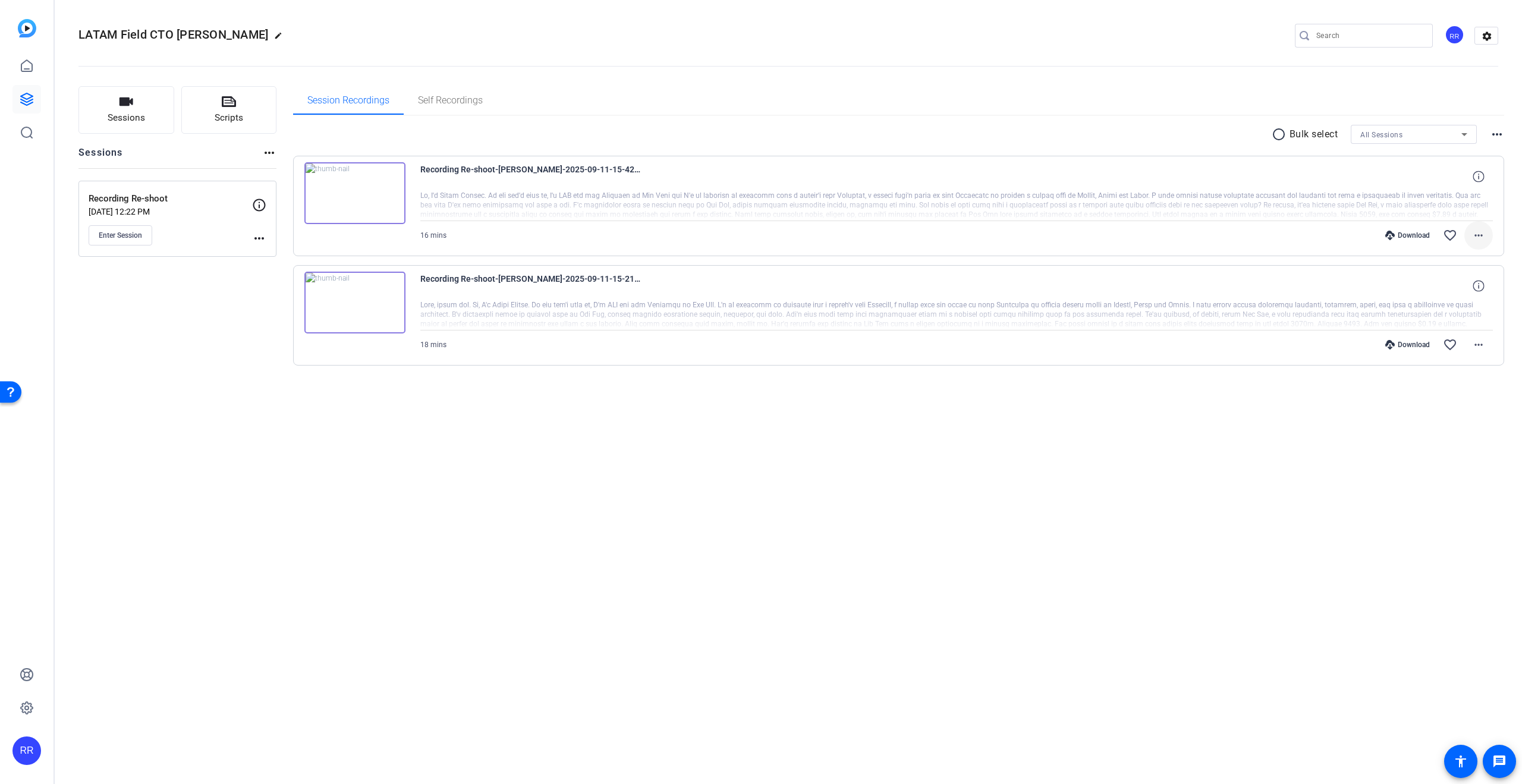
click at [1478, 237] on mat-icon "more_horiz" at bounding box center [1478, 235] width 14 height 14
click at [1336, 429] on div at bounding box center [761, 392] width 1522 height 784
click at [1484, 236] on mat-icon "more_horiz" at bounding box center [1478, 235] width 14 height 14
click at [1224, 526] on div at bounding box center [761, 392] width 1522 height 784
click at [1480, 341] on mat-icon "more_horiz" at bounding box center [1478, 344] width 14 height 14
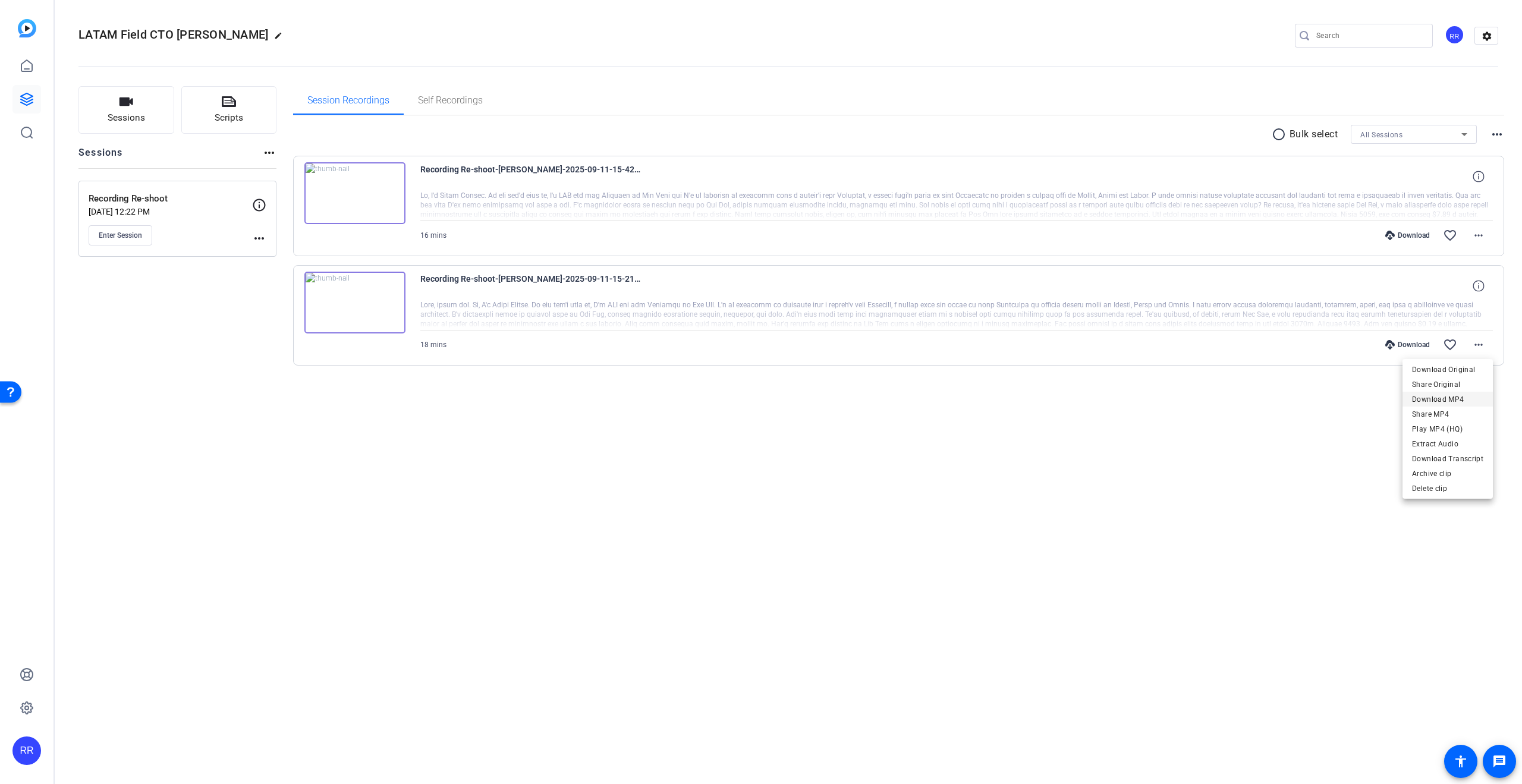
click at [1419, 397] on span "Download MP4" at bounding box center [1448, 399] width 71 height 14
click at [1484, 228] on mat-icon "more_horiz" at bounding box center [1478, 235] width 14 height 14
click at [1427, 290] on span "Download MP4" at bounding box center [1448, 290] width 71 height 14
click at [1045, 34] on div "LATAM Field CTO [PERSON_NAME] edit RR settings" at bounding box center [789, 35] width 1420 height 18
